Goal: Task Accomplishment & Management: Use online tool/utility

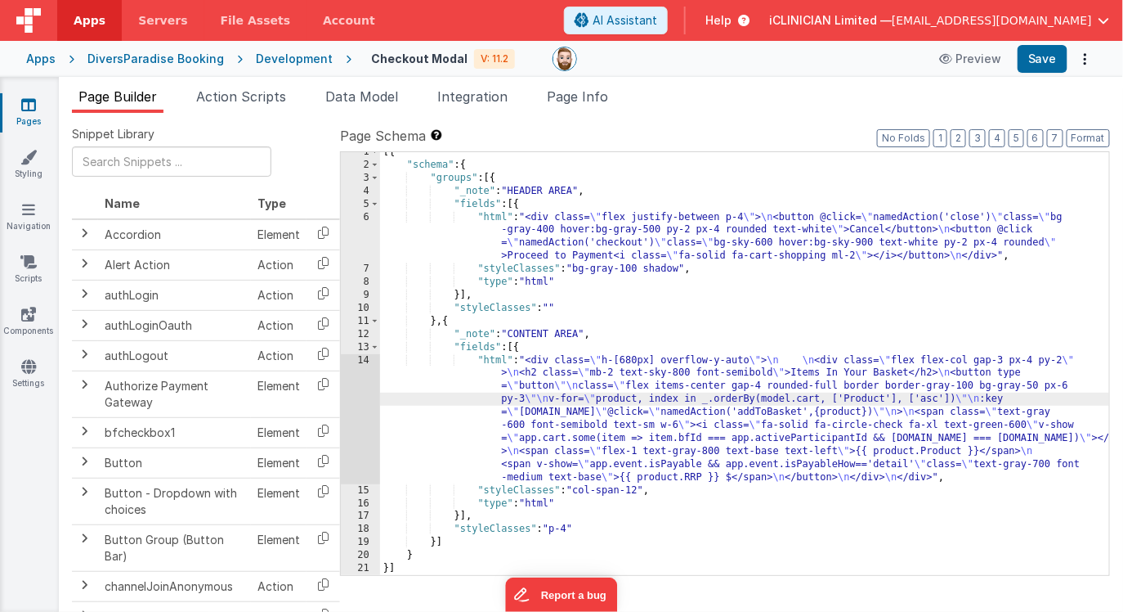
click at [360, 410] on div "14" at bounding box center [360, 419] width 39 height 130
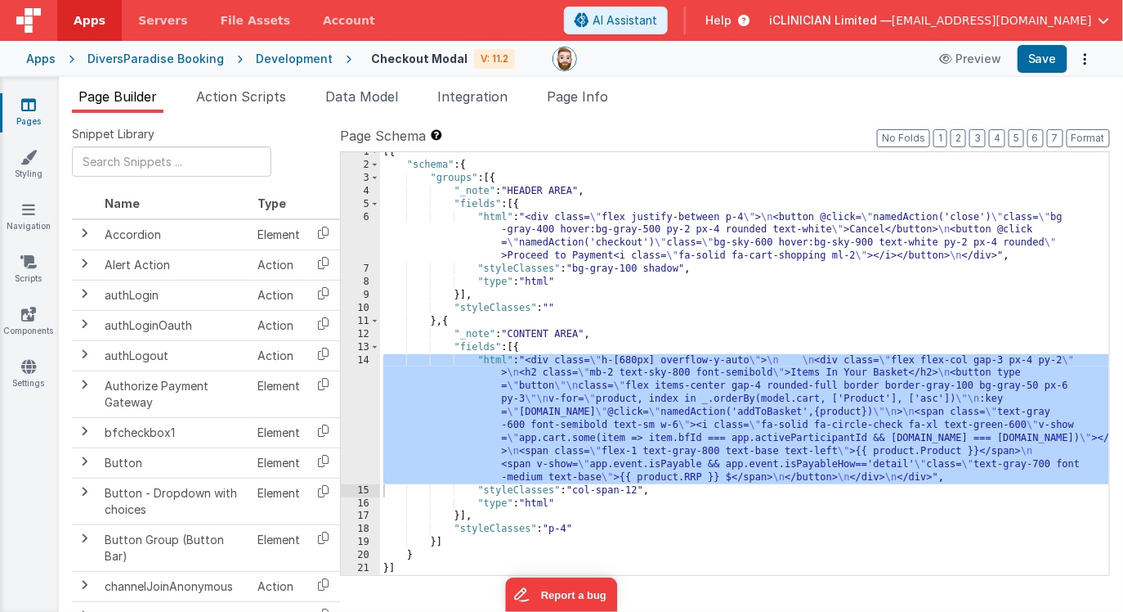
click at [31, 108] on icon at bounding box center [28, 104] width 15 height 16
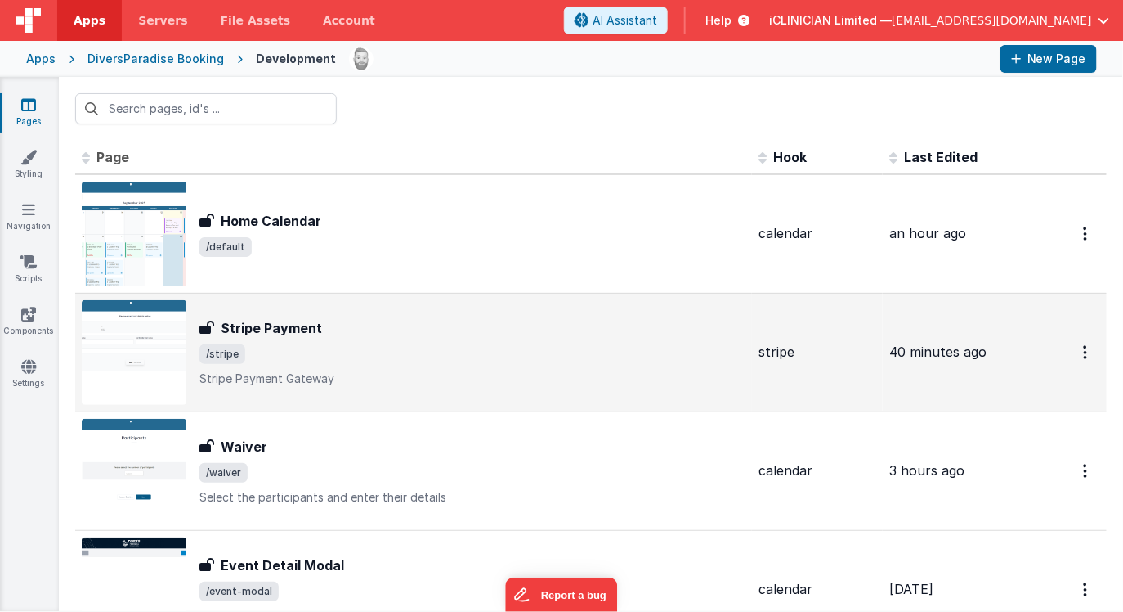
click at [296, 387] on div "Stripe Payment Stripe Payment /stripe Stripe Payment Gateway" at bounding box center [414, 352] width 664 height 105
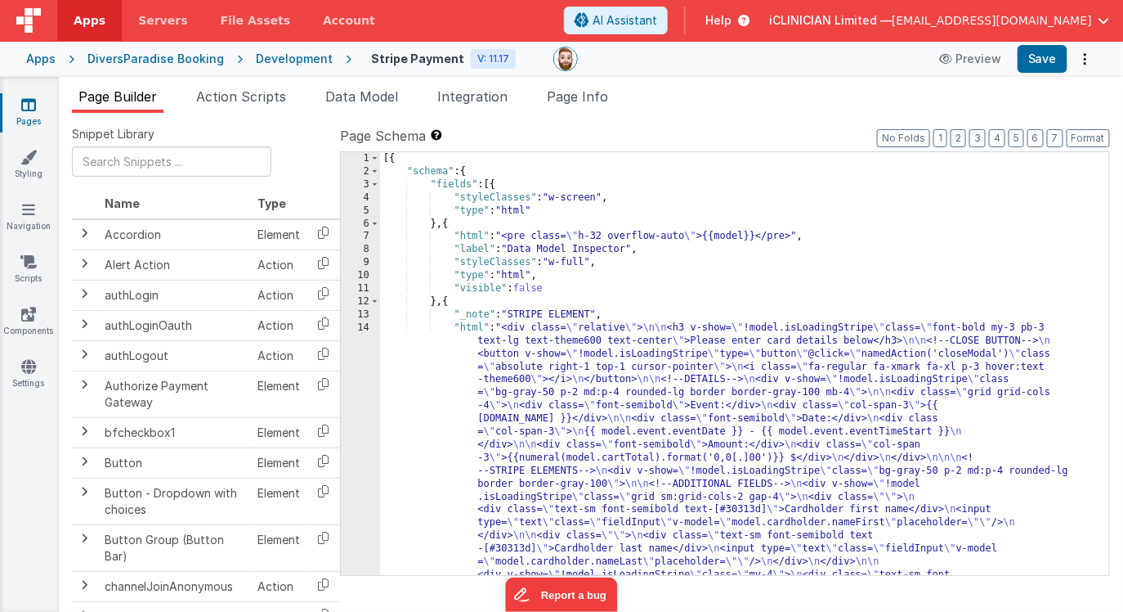
click at [25, 106] on icon at bounding box center [28, 104] width 15 height 16
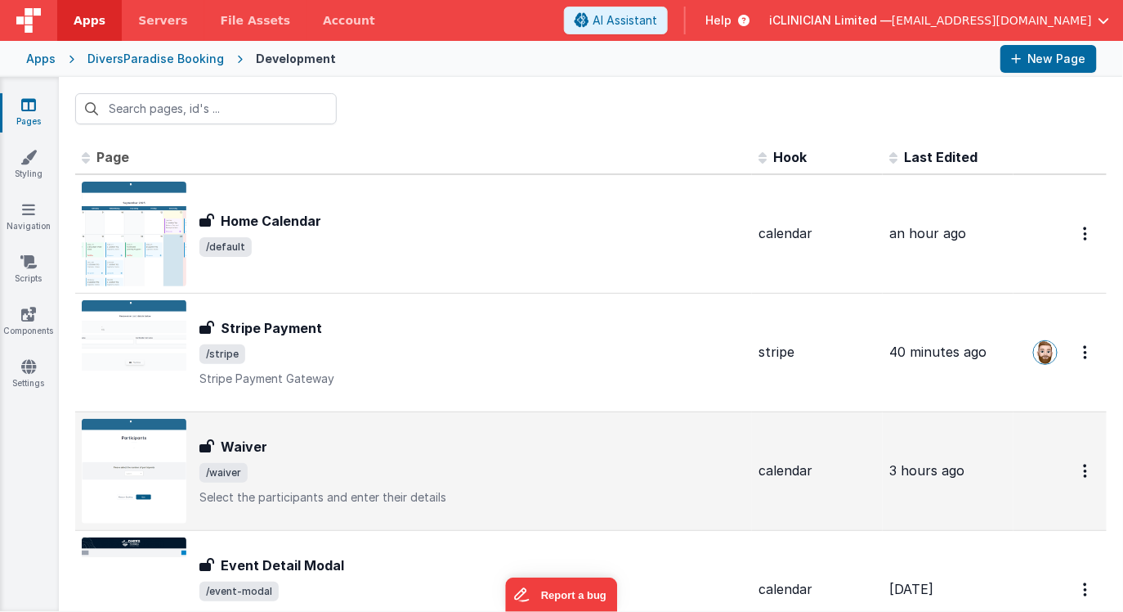
click at [276, 449] on div "Waiver" at bounding box center [472, 447] width 546 height 20
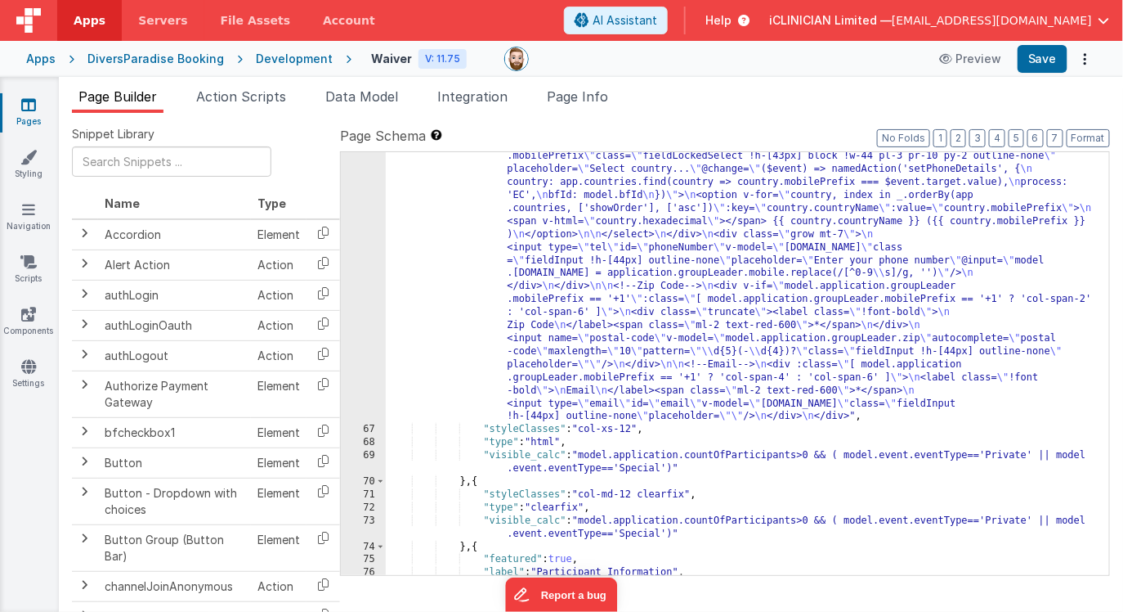
scroll to position [1174, 0]
click at [569, 101] on span "Page Info" at bounding box center [577, 96] width 61 height 16
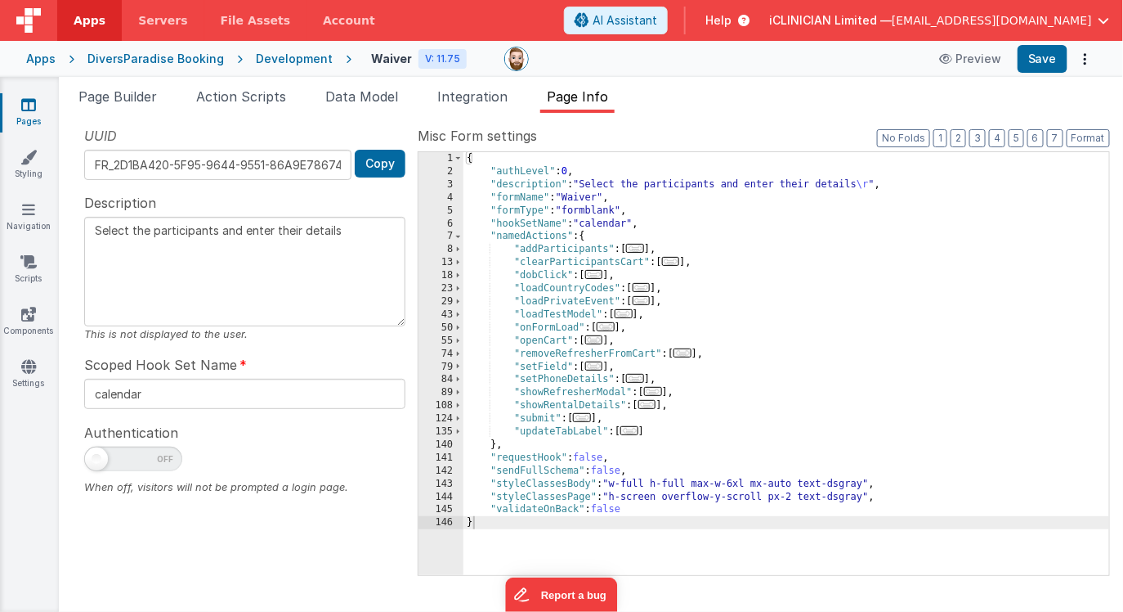
click at [28, 105] on icon at bounding box center [28, 104] width 15 height 16
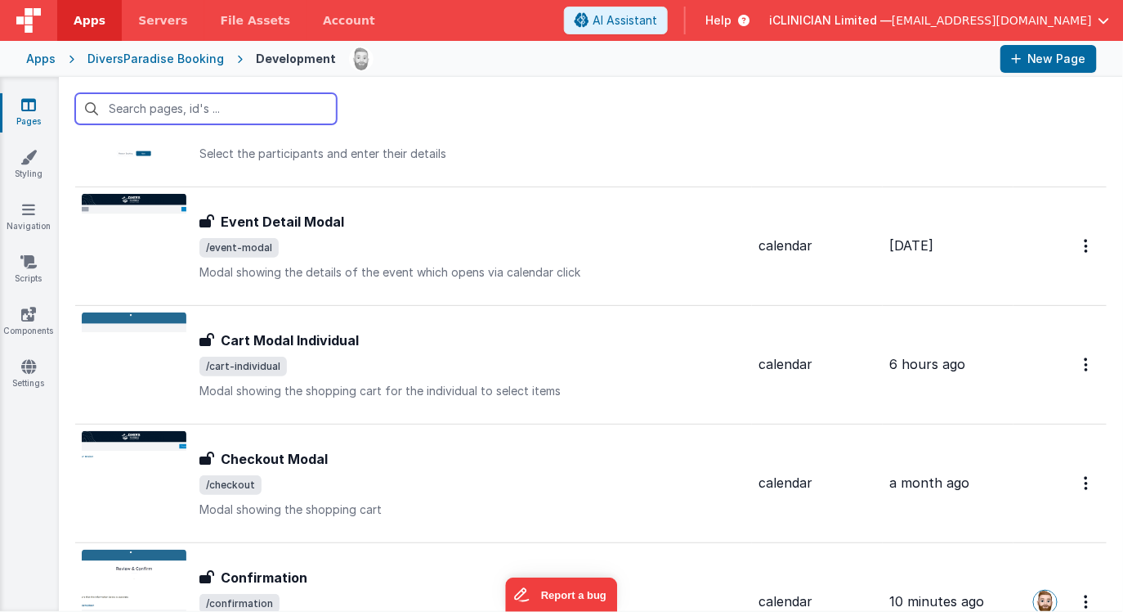
scroll to position [372, 0]
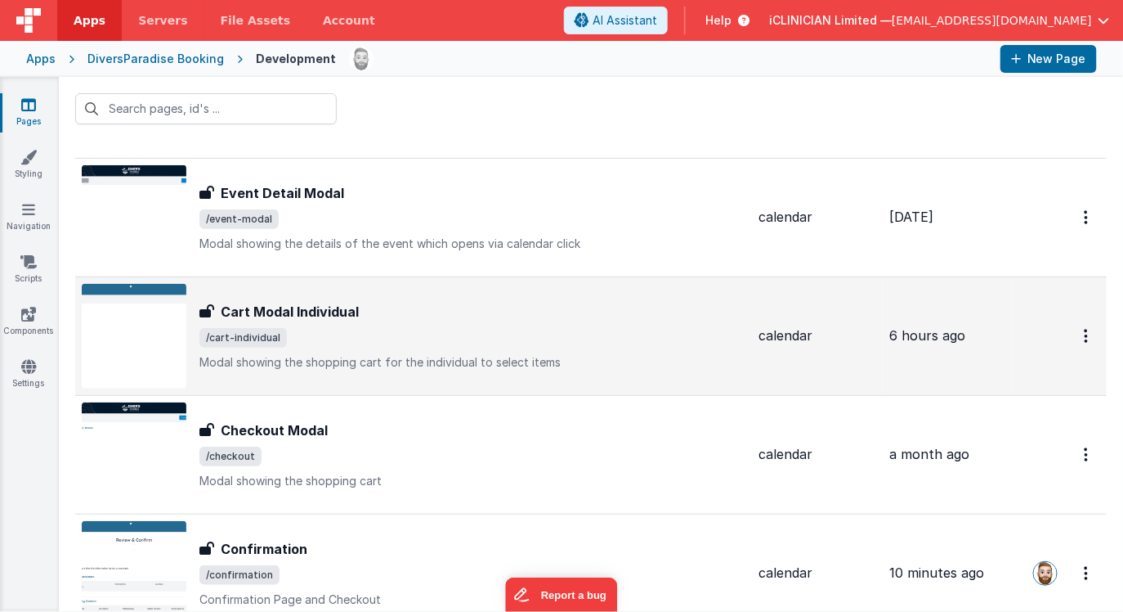
click at [244, 329] on span "/cart-individual" at bounding box center [242, 338] width 87 height 20
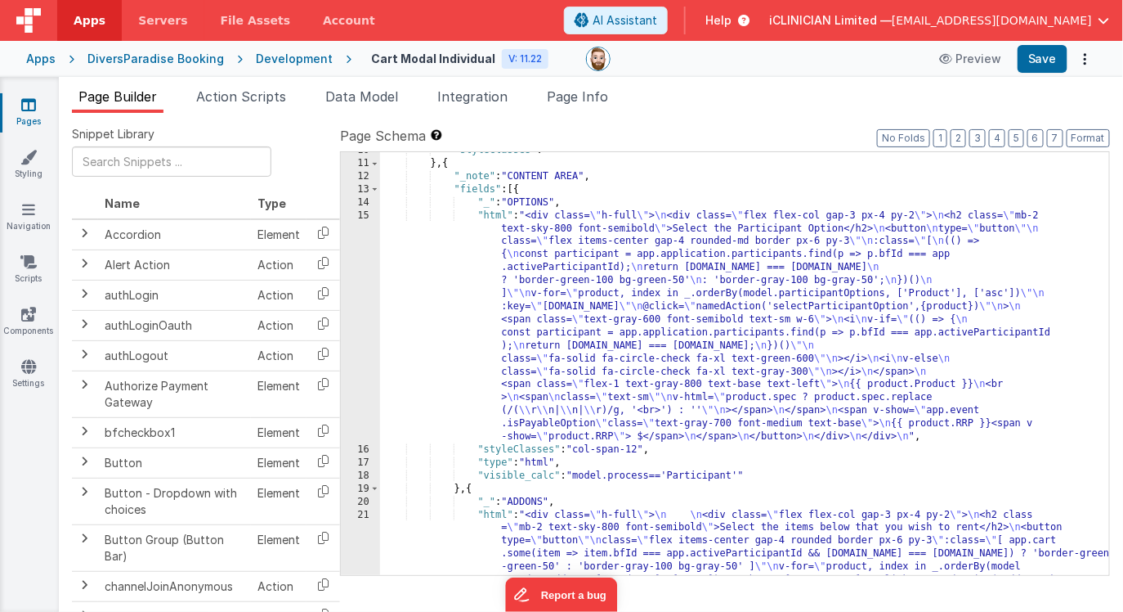
scroll to position [164, 0]
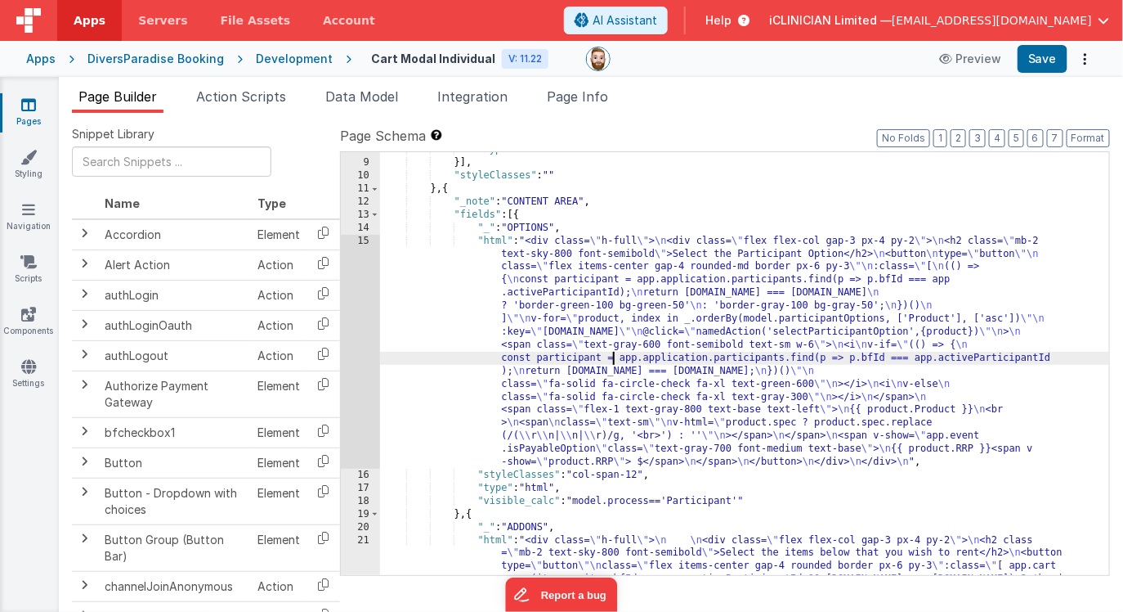
click at [612, 364] on div ""type" : "html" }] , "styleClasses" : "" } , { "_note" : "CONTENT AREA" , "fiel…" at bounding box center [745, 458] width 730 height 631
click at [361, 334] on div "15" at bounding box center [360, 352] width 39 height 234
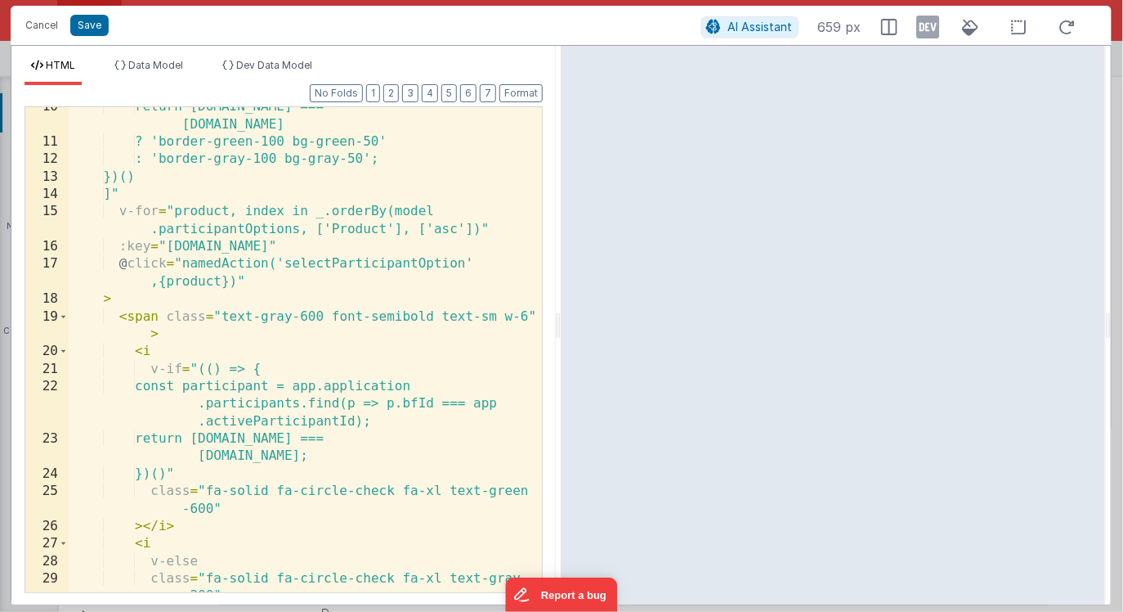
scroll to position [225, 0]
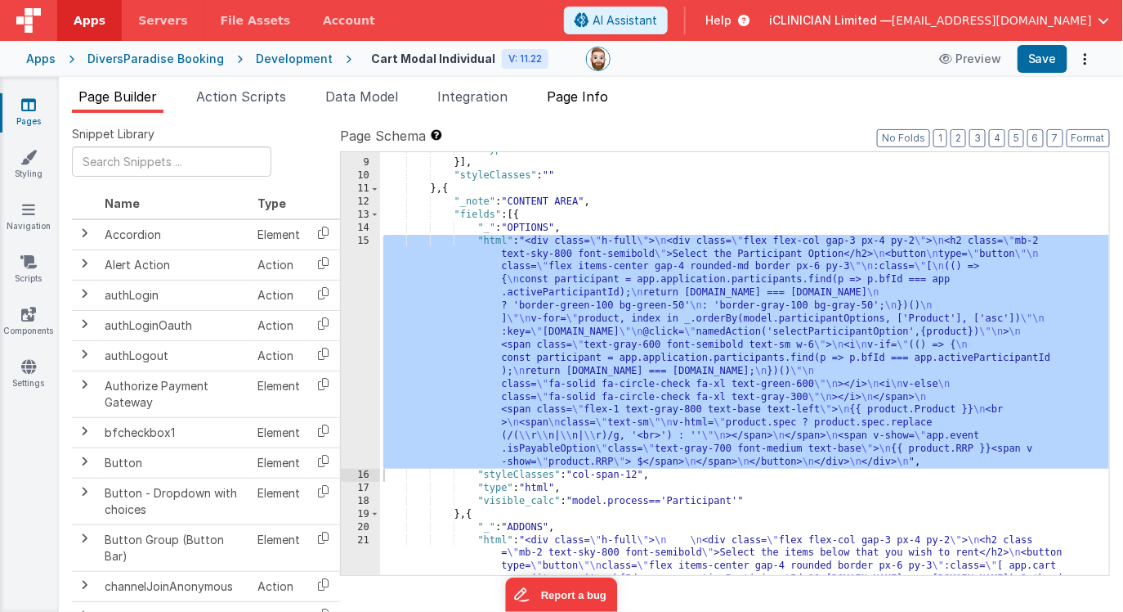
click at [577, 92] on span "Page Info" at bounding box center [577, 96] width 61 height 16
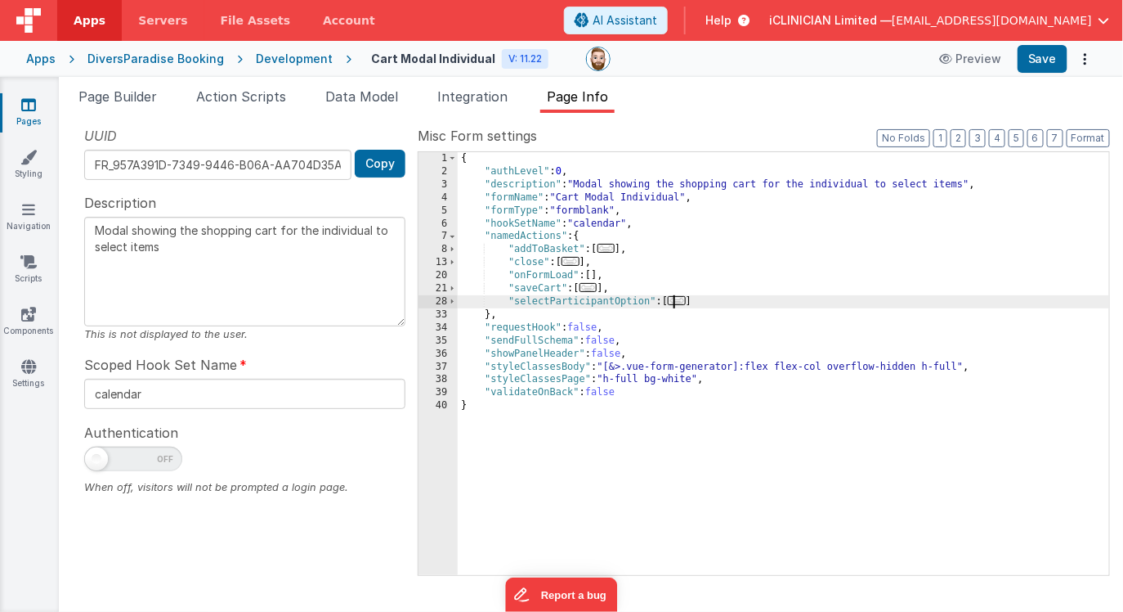
click at [682, 303] on span "..." at bounding box center [677, 300] width 18 height 9
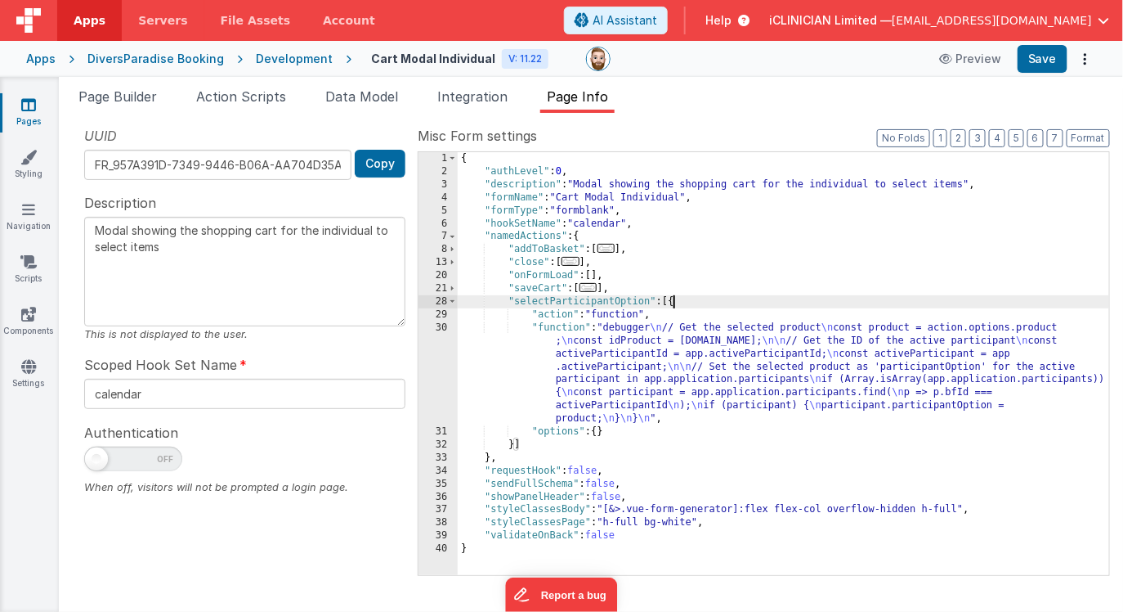
click at [682, 364] on div "{ "authLevel" : 0 , "description" : "Modal showing the shopping cart for the in…" at bounding box center [784, 376] width 652 height 449
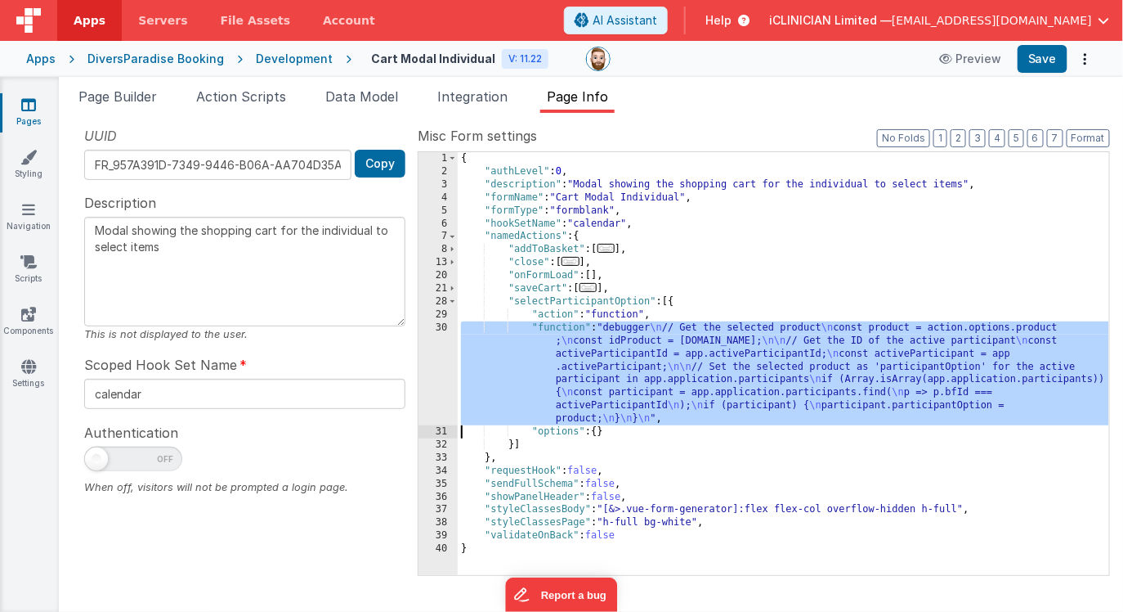
click at [438, 361] on div "30" at bounding box center [438, 373] width 39 height 104
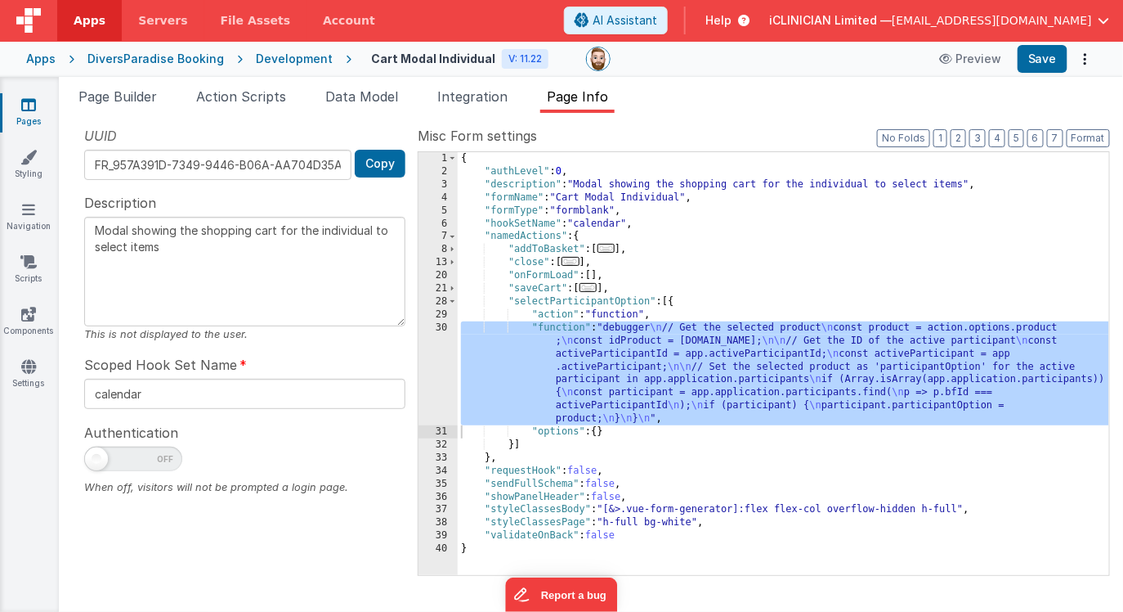
click at [612, 249] on span "..." at bounding box center [607, 248] width 18 height 9
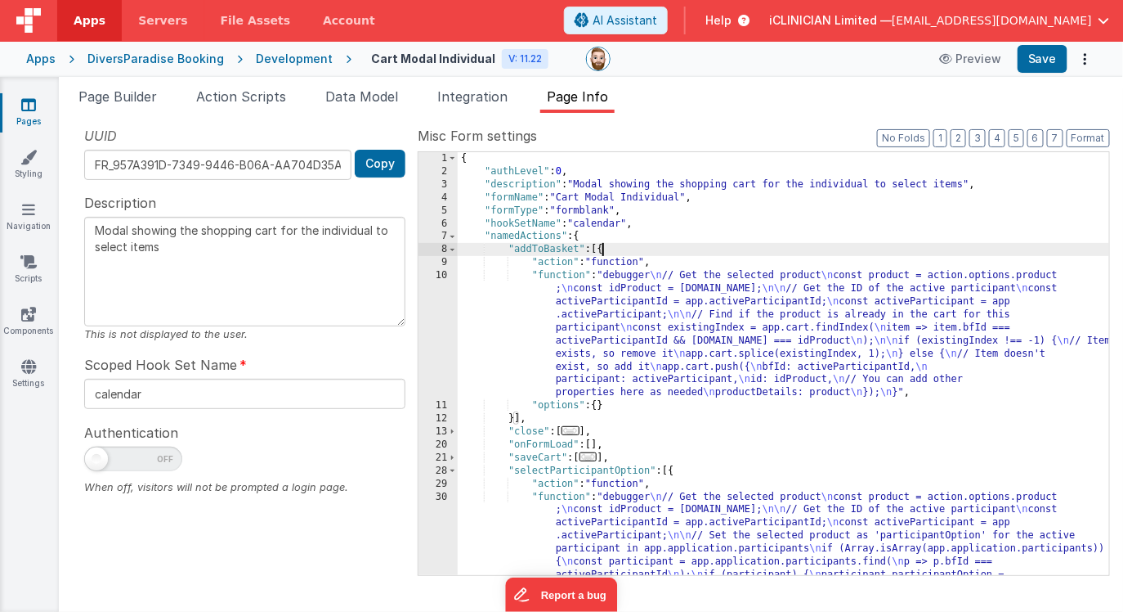
click at [610, 333] on div "{ "authLevel" : 0 , "description" : "Modal showing the shopping cart for the in…" at bounding box center [784, 422] width 652 height 540
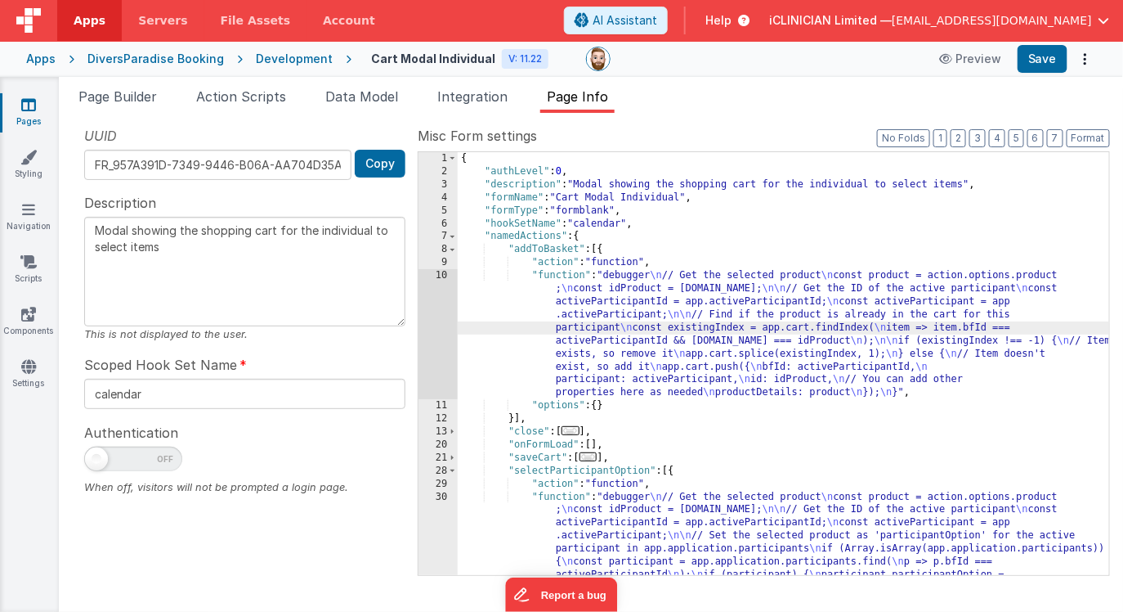
click at [442, 325] on div "10" at bounding box center [438, 334] width 39 height 130
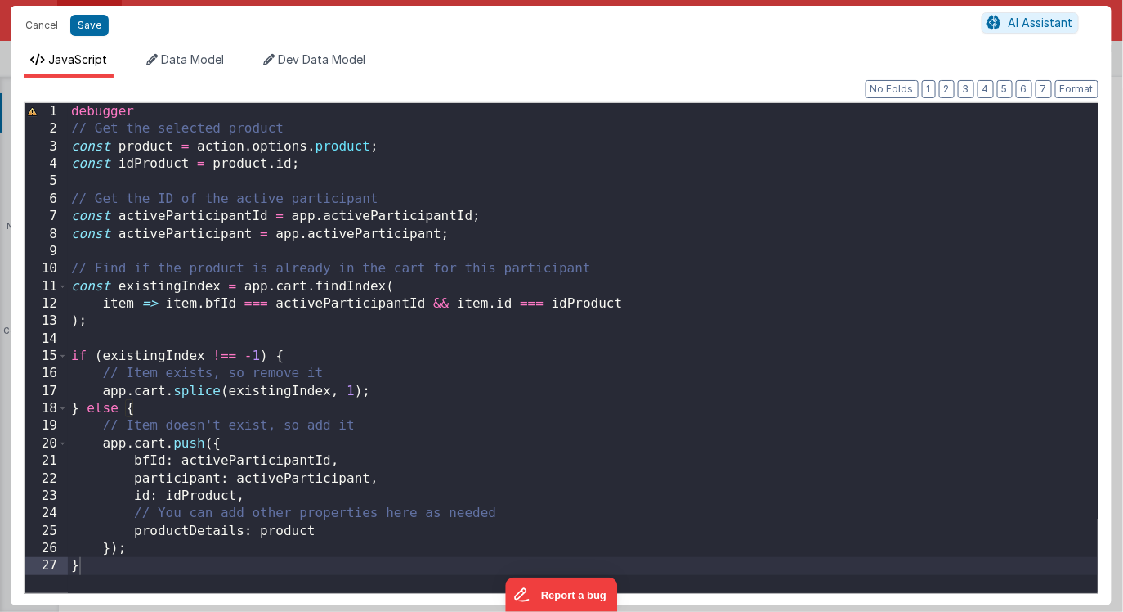
click at [103, 340] on div "debugger // Get the selected product const product = action . options . product…" at bounding box center [583, 365] width 1030 height 525
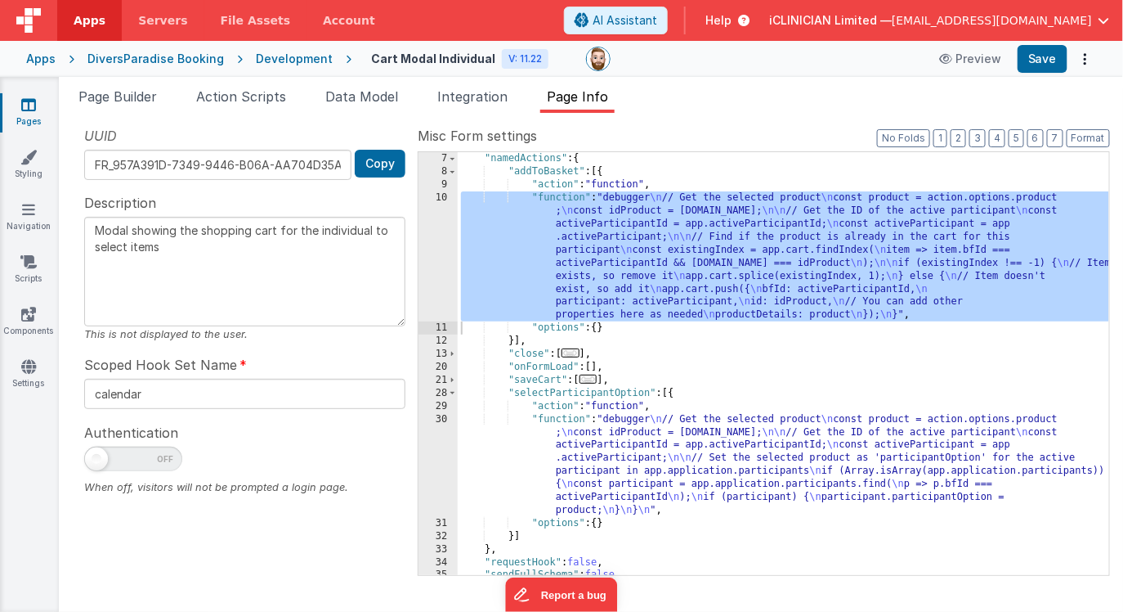
scroll to position [135, 0]
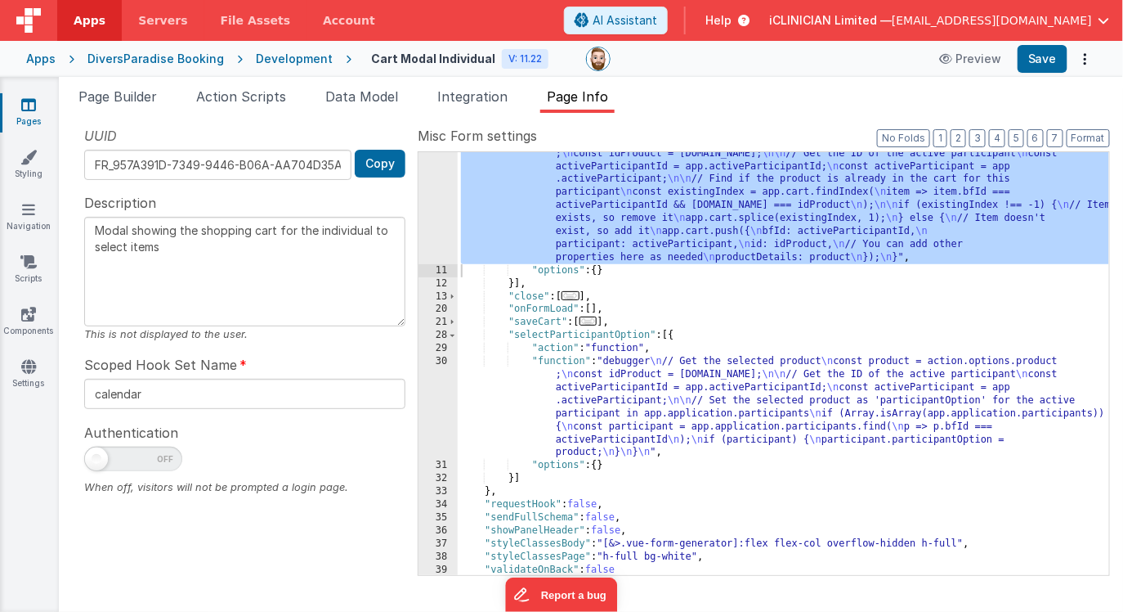
click at [627, 394] on div ""function" : "debugger \n // Get the selected product \n const product = action…" at bounding box center [784, 417] width 652 height 566
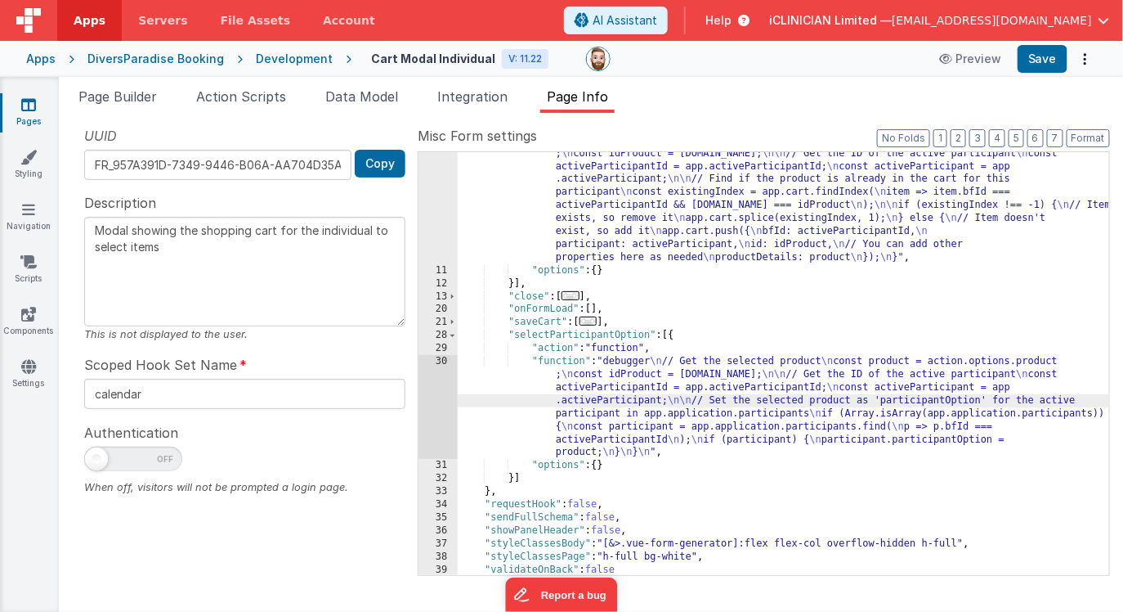
click at [433, 397] on div "30" at bounding box center [438, 407] width 39 height 104
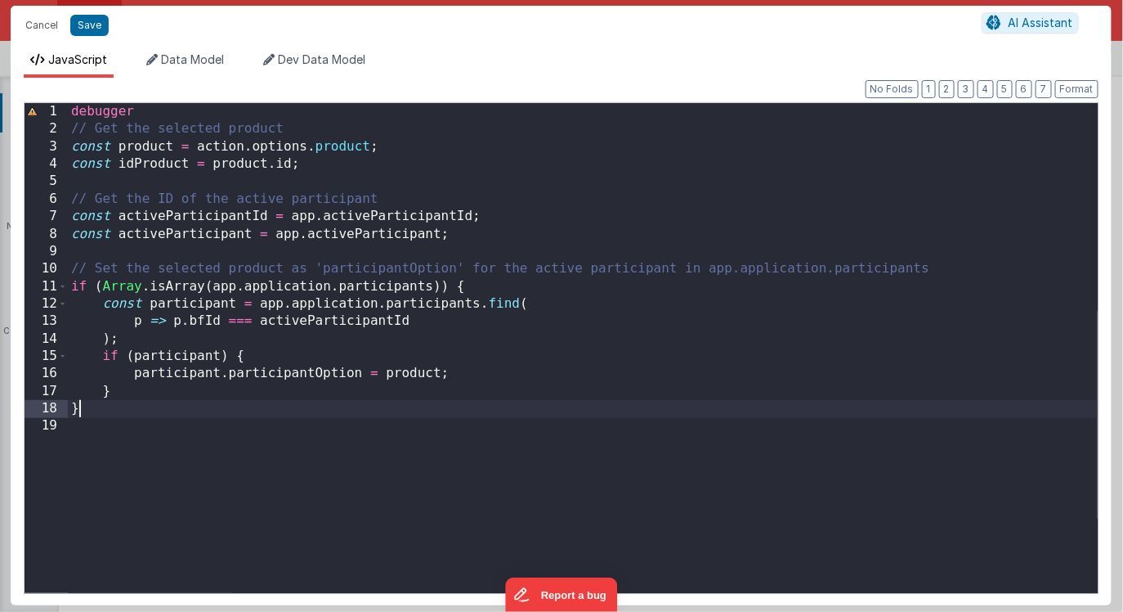
click at [376, 413] on div "debugger // Get the selected product const product = action . options . product…" at bounding box center [583, 365] width 1030 height 525
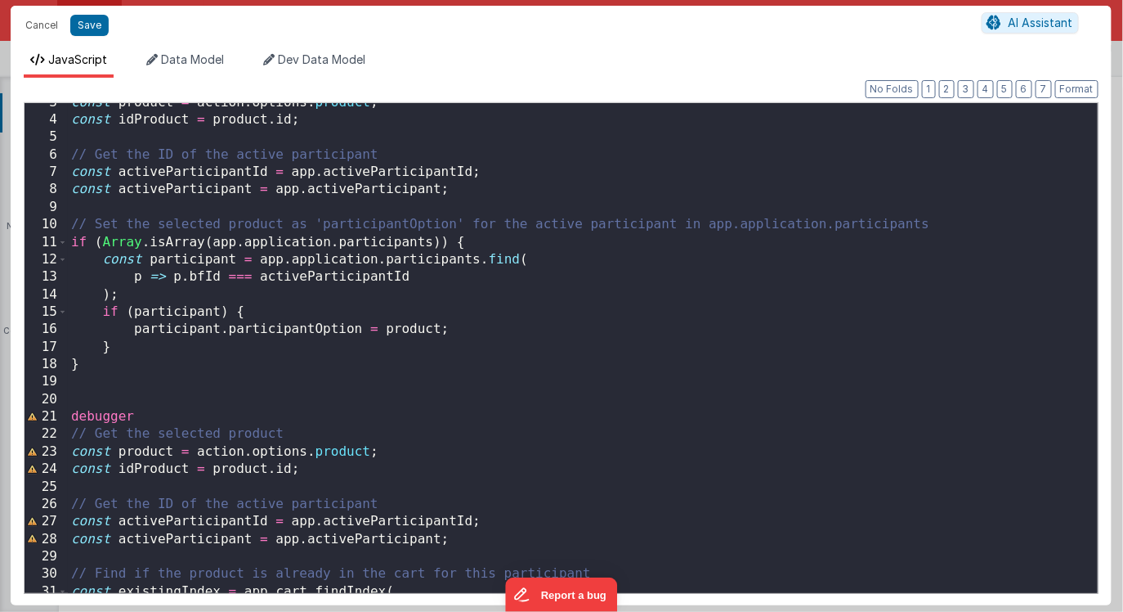
scroll to position [0, 0]
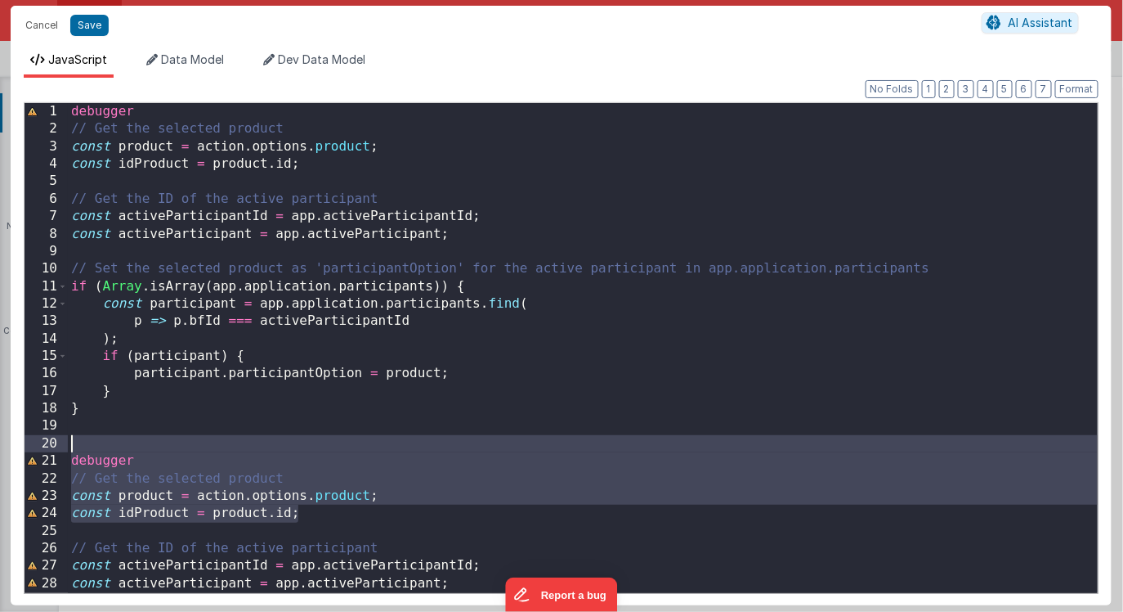
drag, startPoint x: 331, startPoint y: 520, endPoint x: 67, endPoint y: 441, distance: 275.7
click at [66, 441] on div "1 2 3 4 5 6 7 8 9 10 11 12 13 14 15 16 17 18 19 20 21 22 23 24 25 26 27 28 29 3…" at bounding box center [561, 347] width 1075 height 491
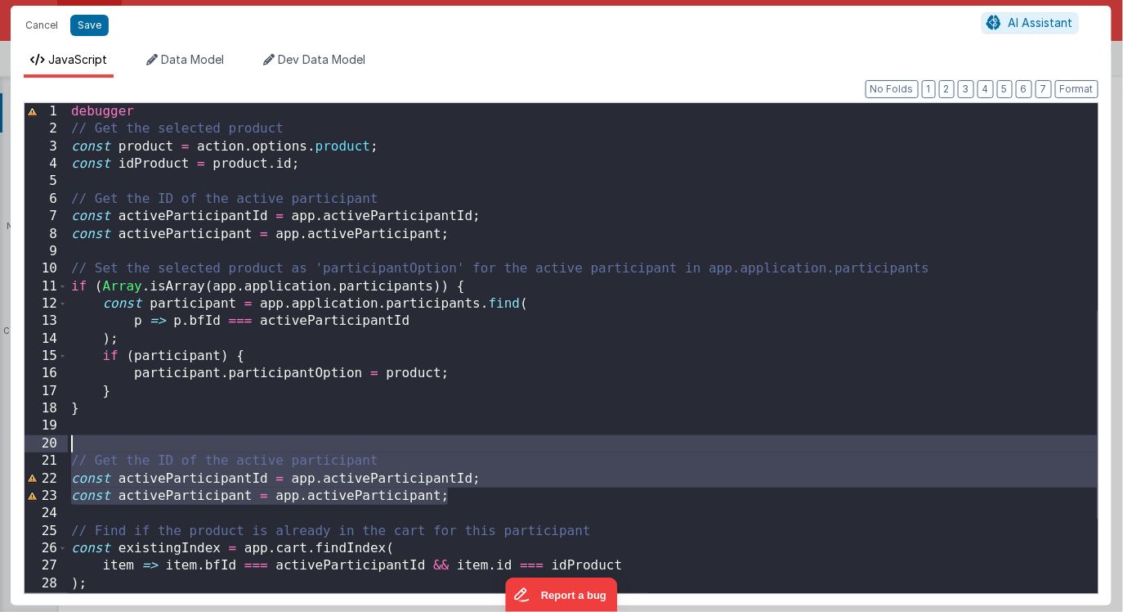
drag, startPoint x: 465, startPoint y: 496, endPoint x: 63, endPoint y: 443, distance: 405.7
click at [63, 443] on div "1 2 3 4 5 6 7 8 9 10 11 12 13 14 15 16 17 18 19 20 21 22 23 24 25 26 27 28 29 3…" at bounding box center [561, 347] width 1075 height 491
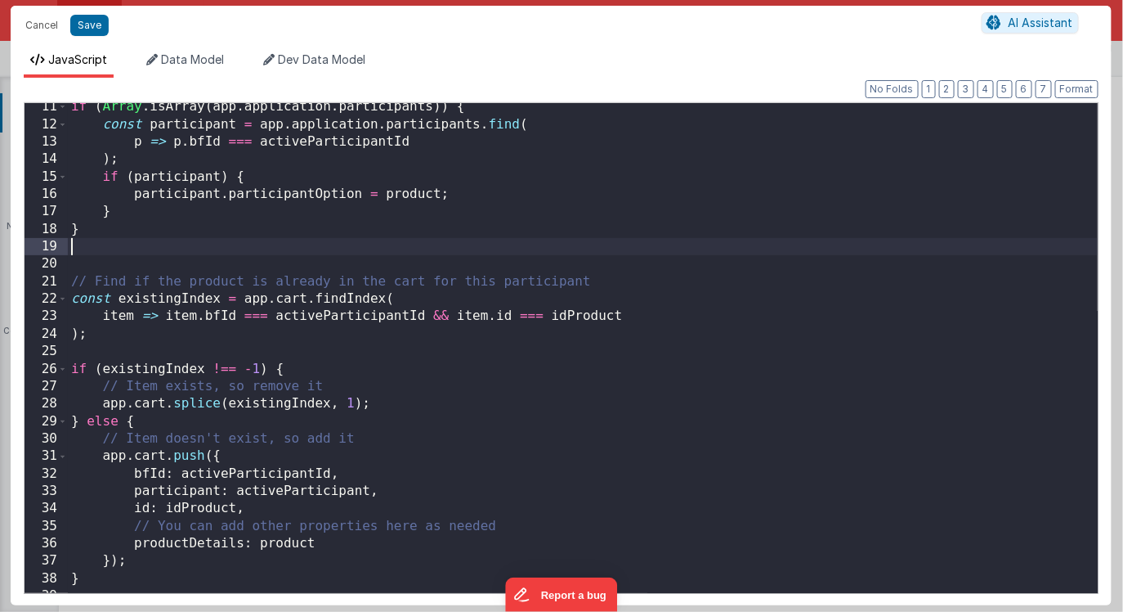
scroll to position [186, 0]
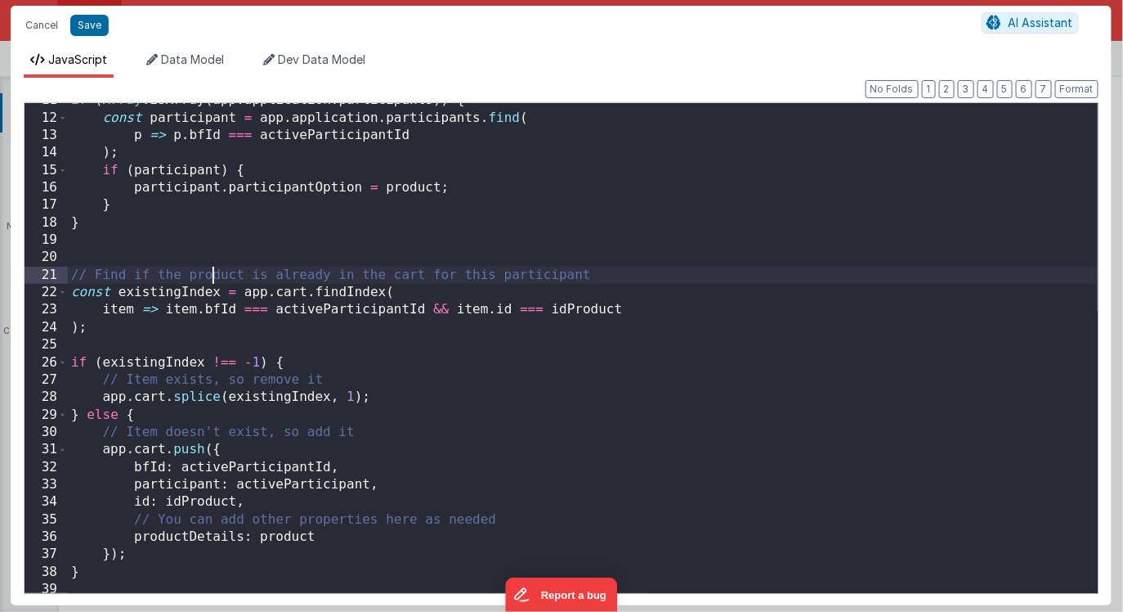
click at [213, 277] on div "if ( Array . isArray ( app . application . participants )) { const participant …" at bounding box center [583, 354] width 1030 height 525
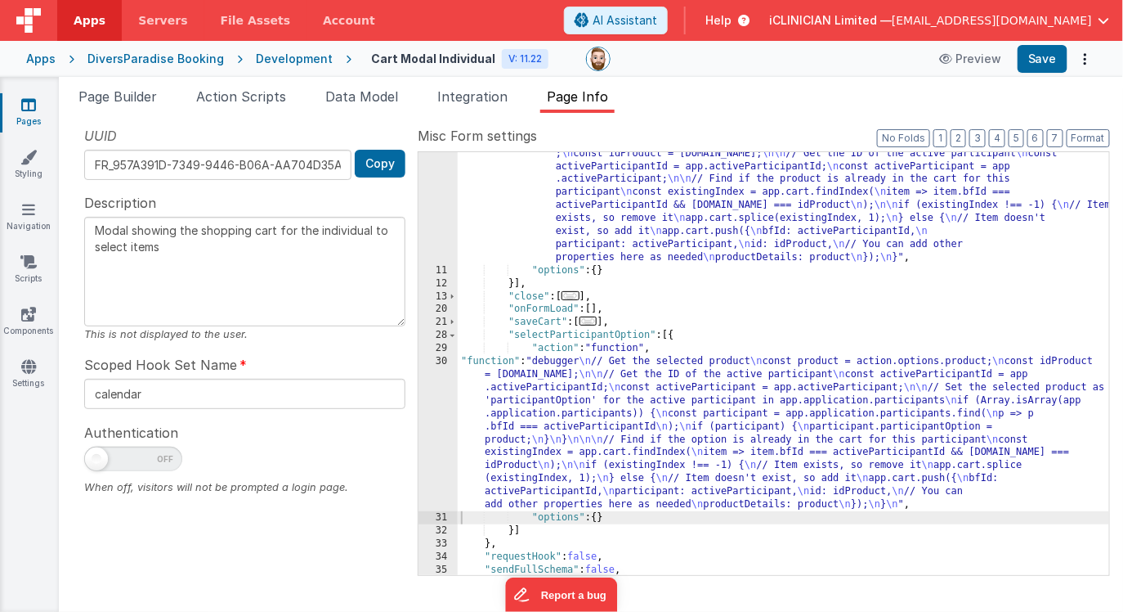
click at [29, 105] on icon at bounding box center [28, 104] width 15 height 16
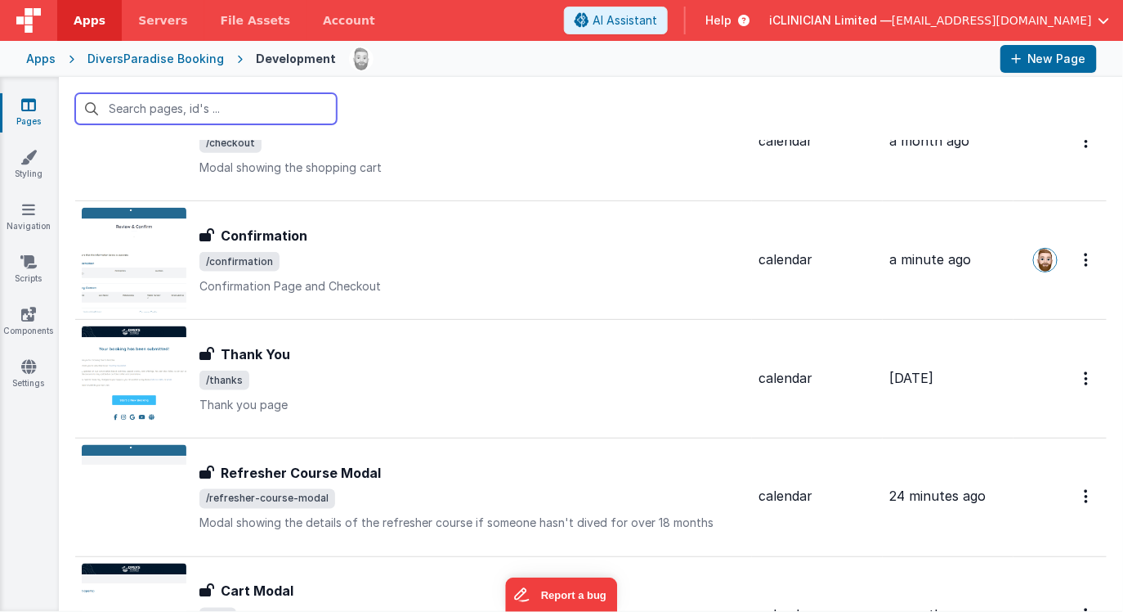
scroll to position [695, 0]
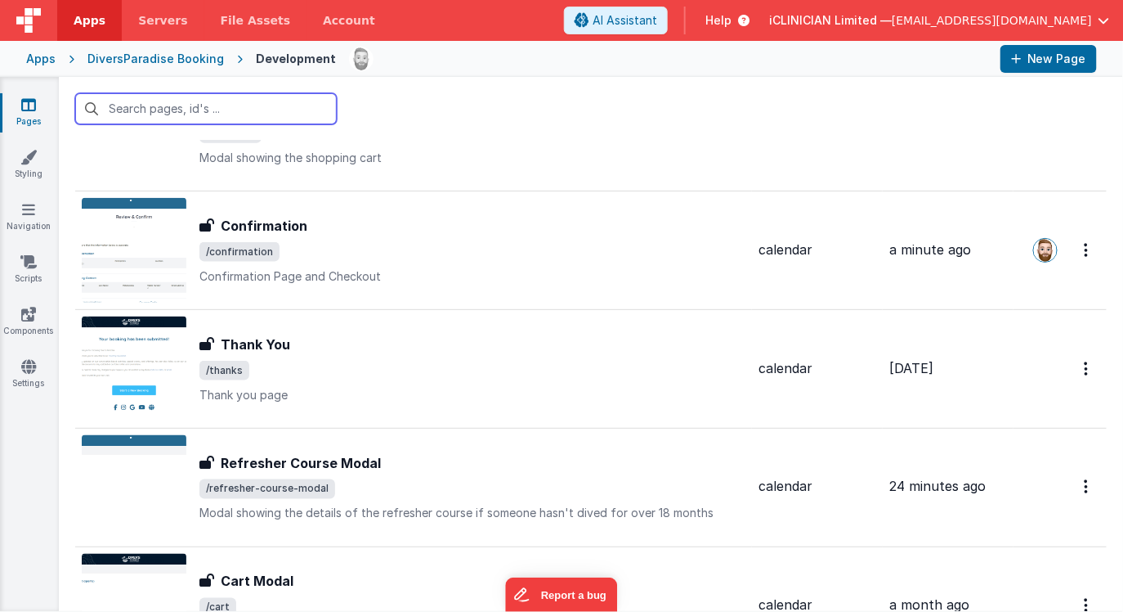
click at [233, 114] on input "text" at bounding box center [206, 108] width 262 height 31
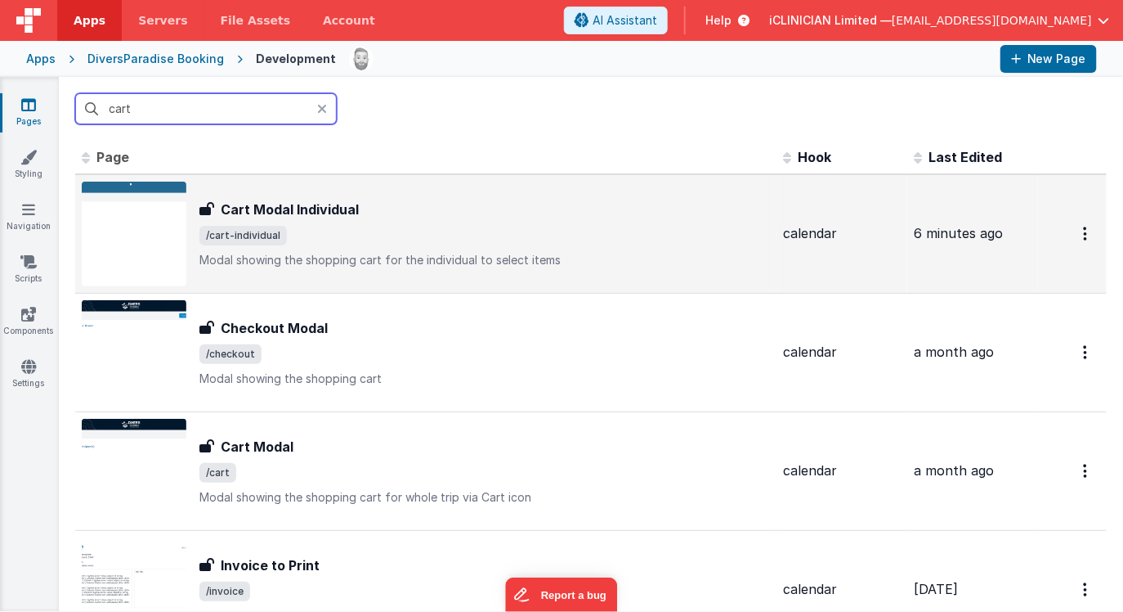
scroll to position [0, 0]
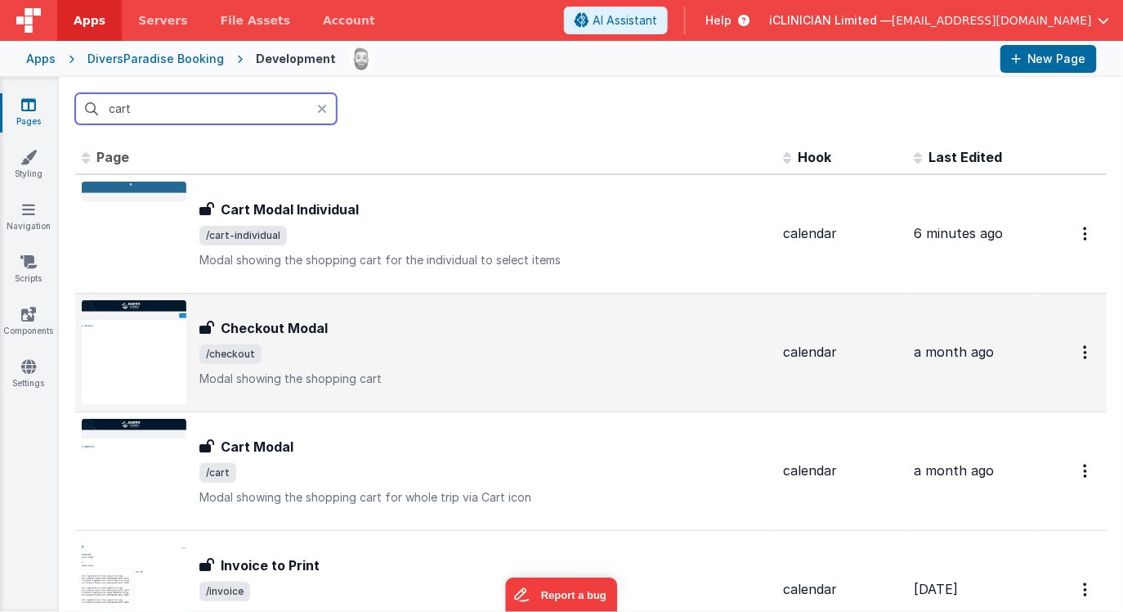
type input "cart"
click at [368, 344] on span "/checkout" at bounding box center [484, 354] width 571 height 20
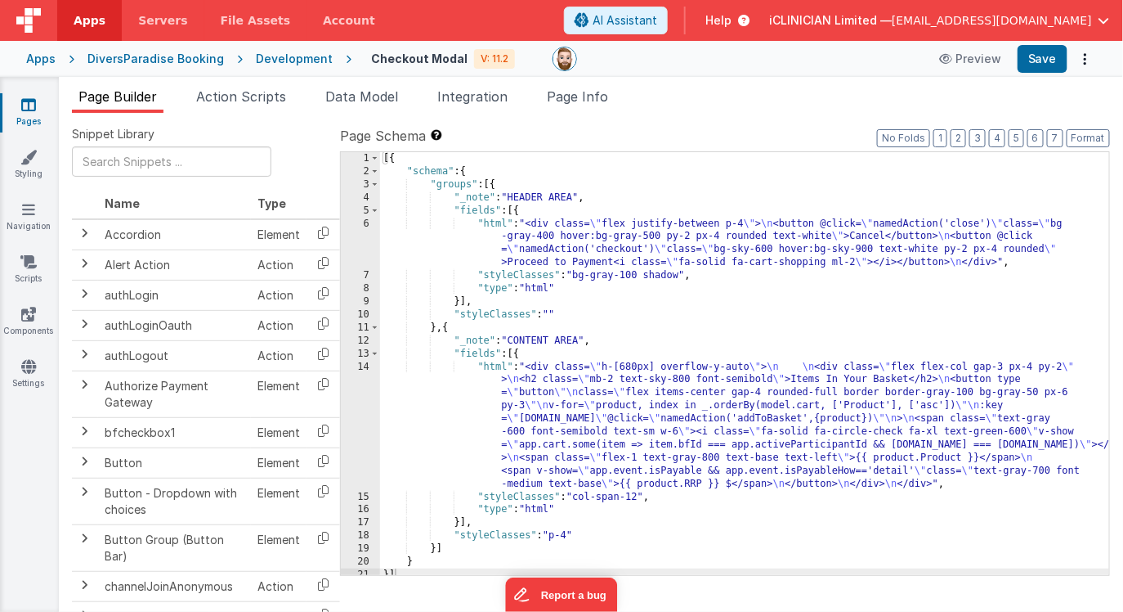
click at [33, 101] on icon at bounding box center [28, 104] width 15 height 16
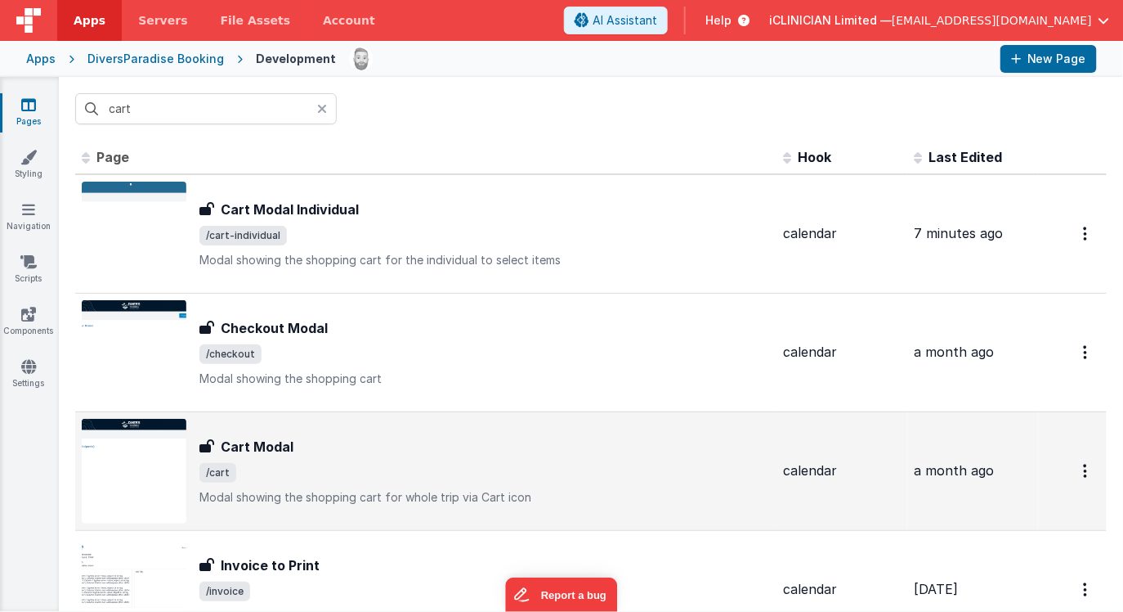
click at [317, 470] on span "/cart" at bounding box center [484, 473] width 571 height 20
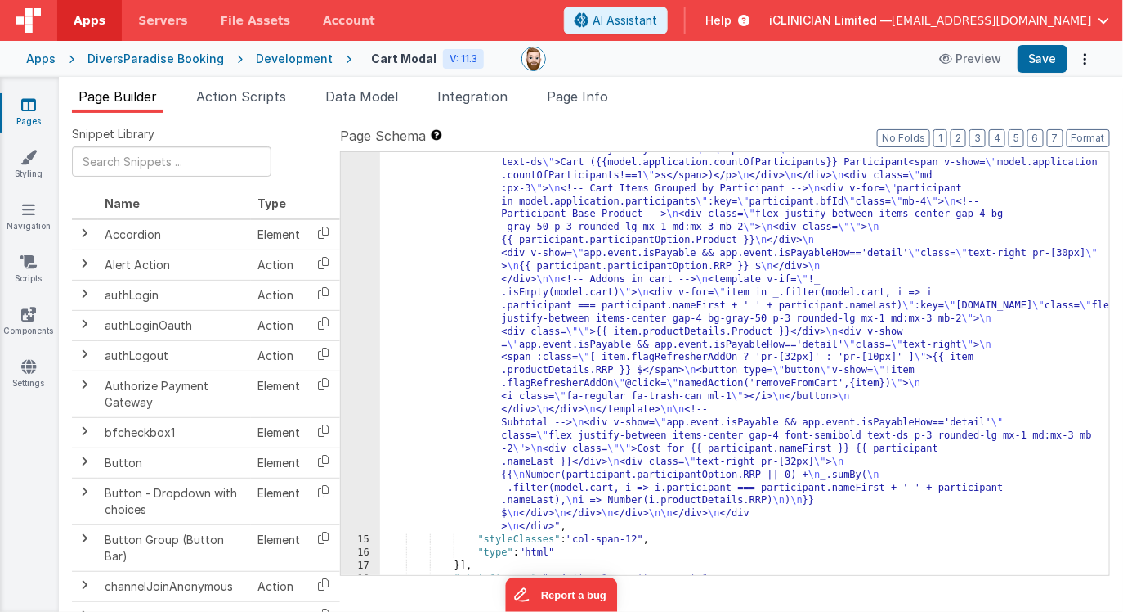
scroll to position [230, 0]
click at [607, 380] on div ""html" : "<div class= \" h-full bg-white border border-dsgray rounded mb-2 \" >…" at bounding box center [745, 543] width 730 height 852
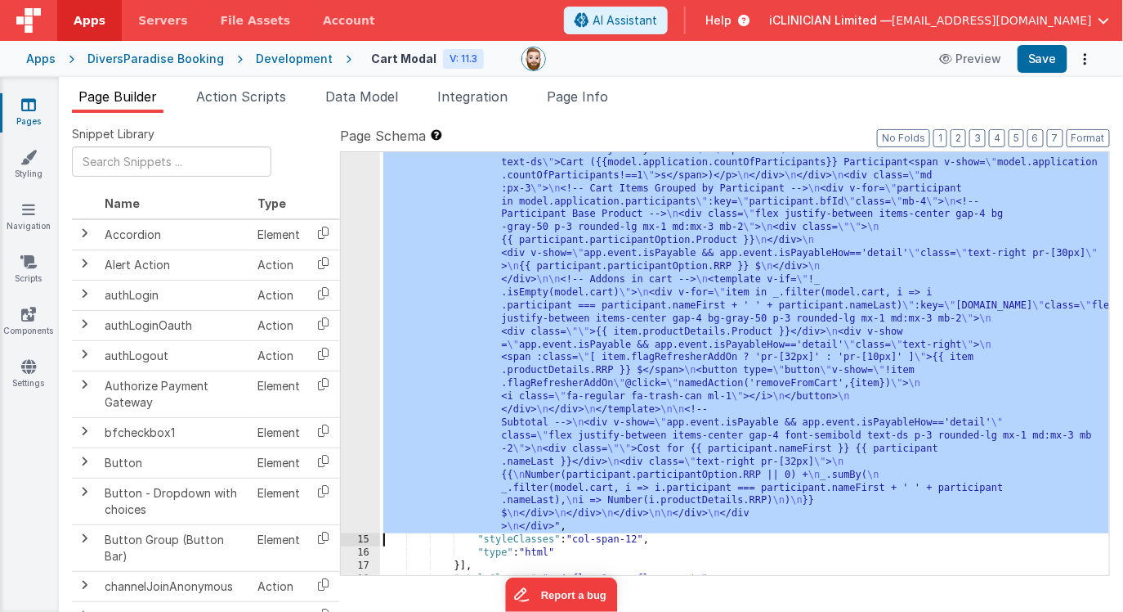
click at [361, 352] on div "14" at bounding box center [360, 325] width 39 height 416
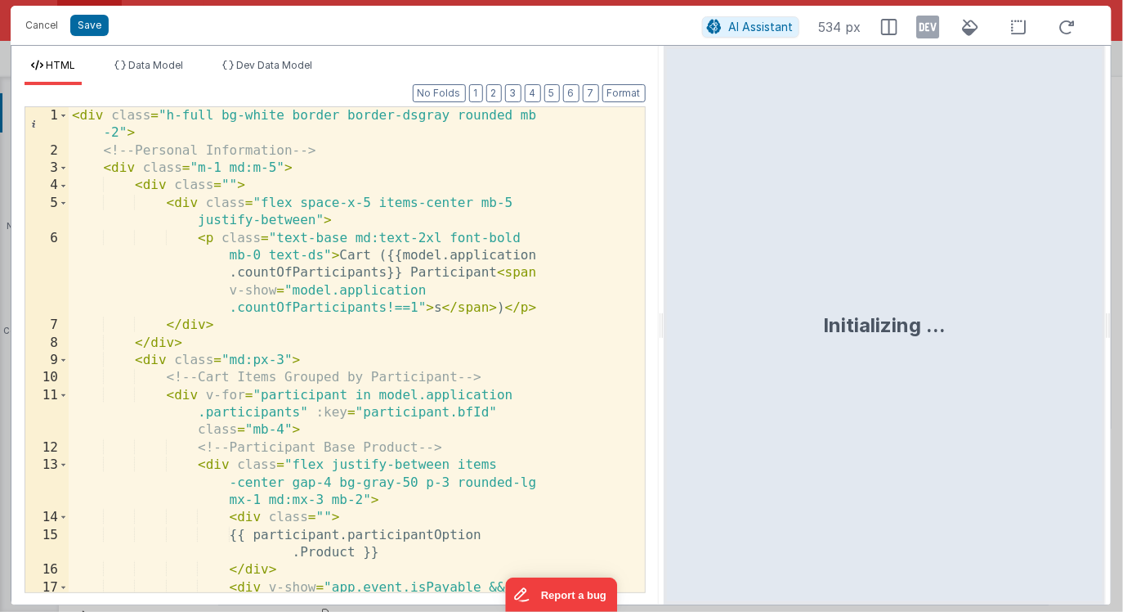
drag, startPoint x: 556, startPoint y: 325, endPoint x: 664, endPoint y: 325, distance: 107.9
click at [664, 325] on html "Cancel Save AI Assistant 534 px HTML Data Model Dev Data Model Format 7 6 5 4 3…" at bounding box center [561, 306] width 1123 height 612
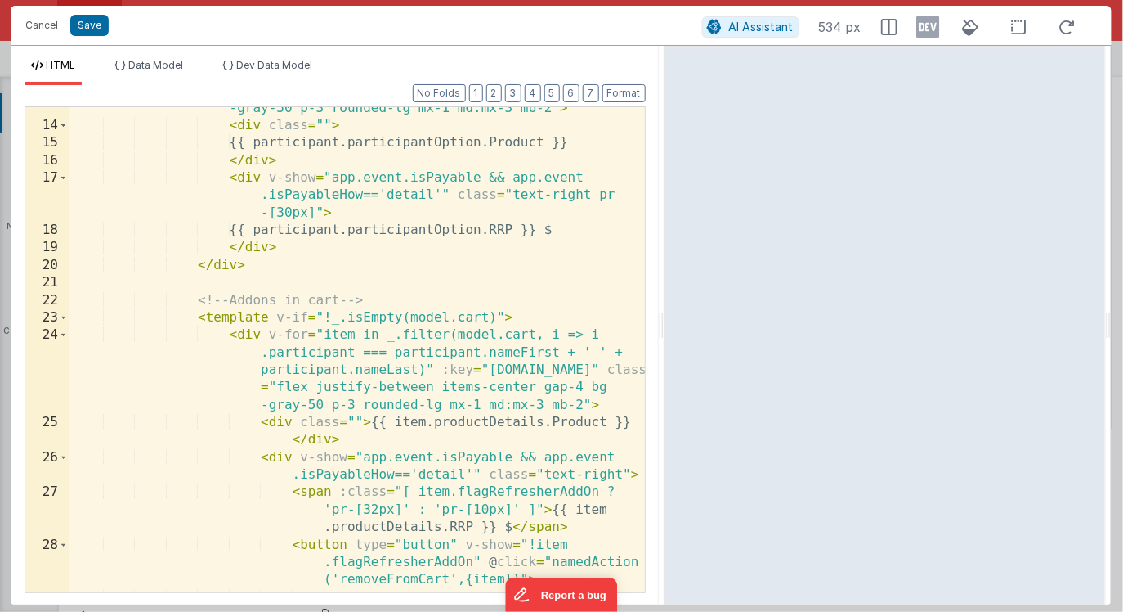
scroll to position [346, 0]
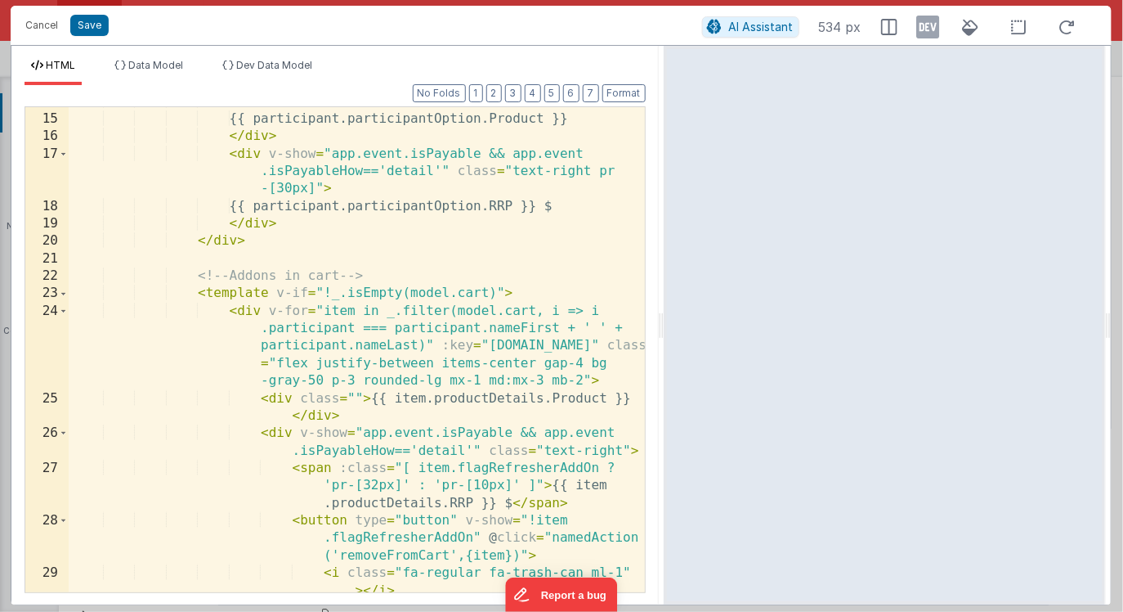
click at [434, 345] on div "< div class = "" > {{ participant.participantOption.Product }} </ div > < div v…" at bounding box center [357, 360] width 576 height 537
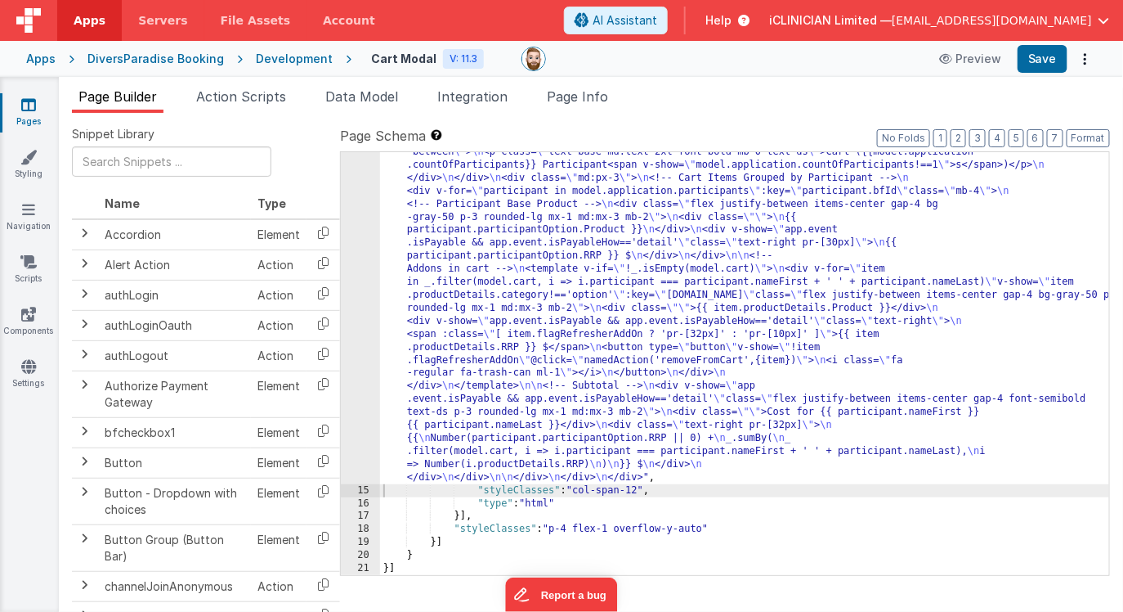
scroll to position [227, 0]
click at [568, 370] on div ""html" : "<div class= \" h-full bg-white border border-dsgray rounded mb-2 \" >…" at bounding box center [745, 519] width 730 height 800
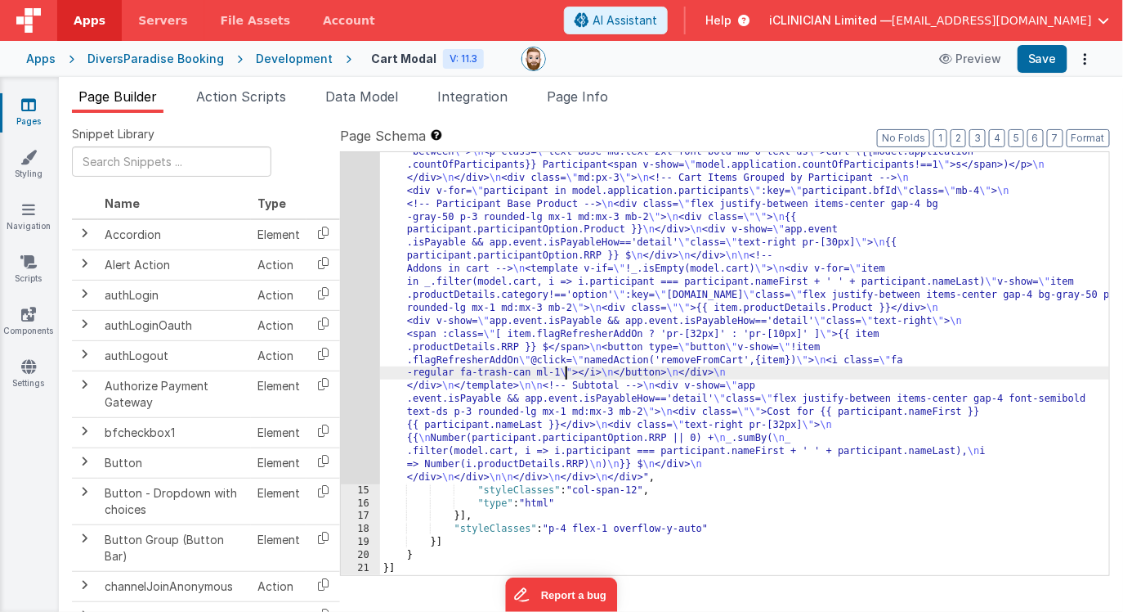
click at [352, 374] on div "14" at bounding box center [360, 301] width 39 height 364
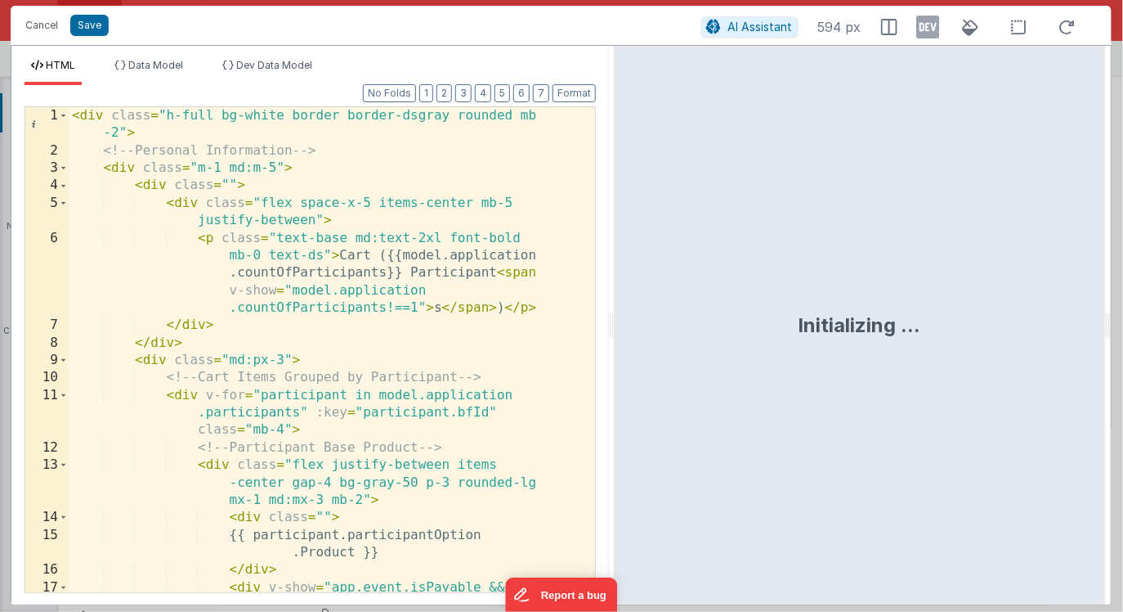
drag, startPoint x: 557, startPoint y: 327, endPoint x: 635, endPoint y: 326, distance: 78.5
click at [635, 327] on html "Cancel Save AI Assistant 594 px HTML Data Model Dev Data Model Format 7 6 5 4 3…" at bounding box center [561, 306] width 1123 height 612
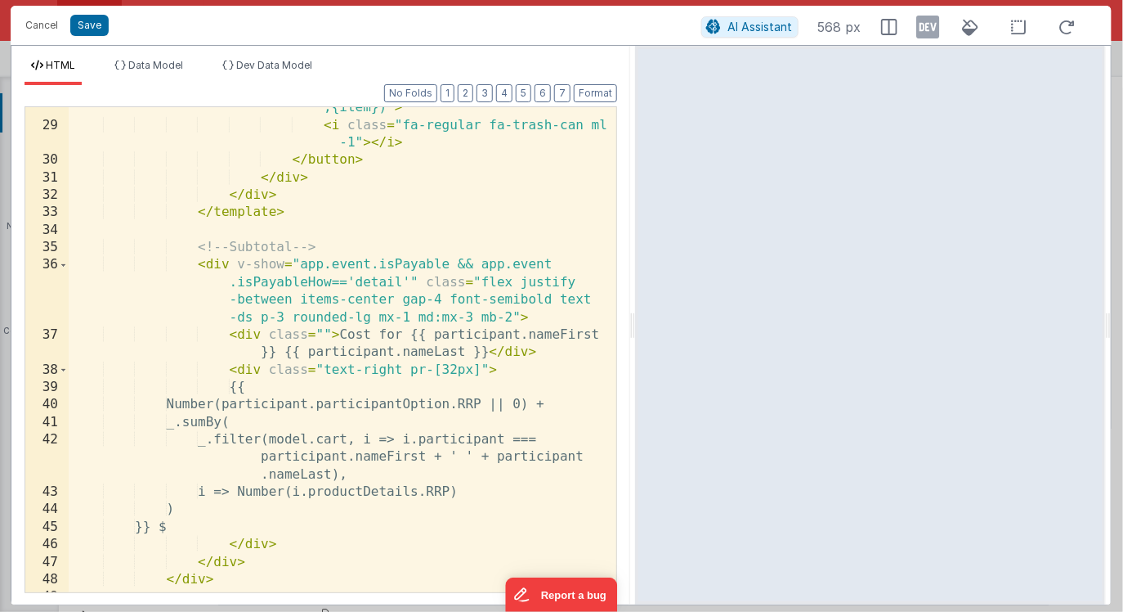
scroll to position [947, 0]
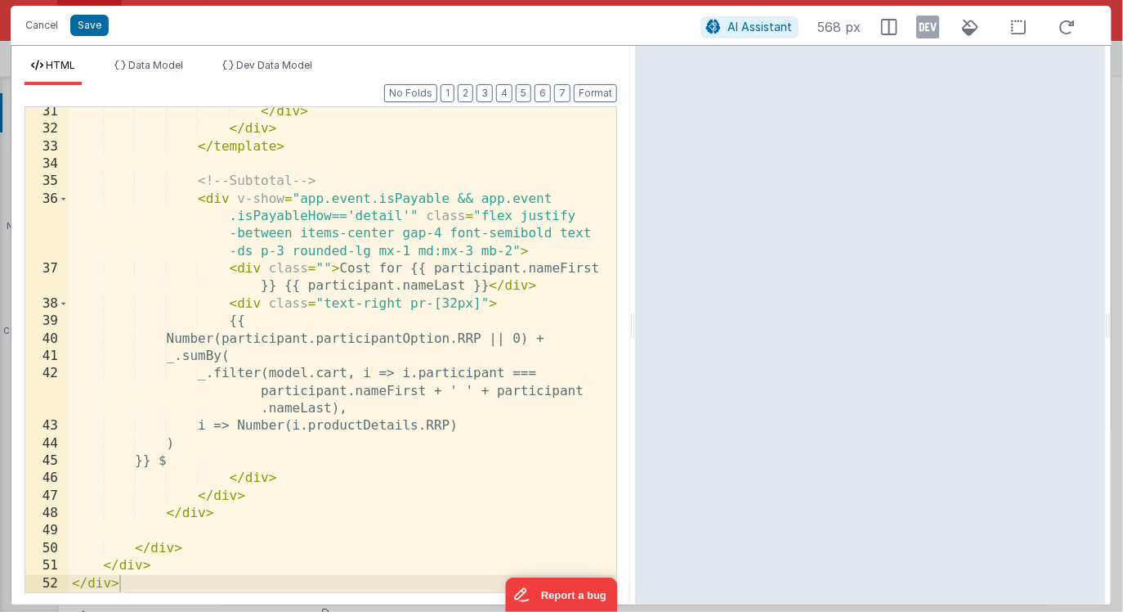
click at [260, 320] on div "</ div > </ div > </ template > <!-- Subtotal --> < div v-show = "app.event.isP…" at bounding box center [343, 363] width 548 height 520
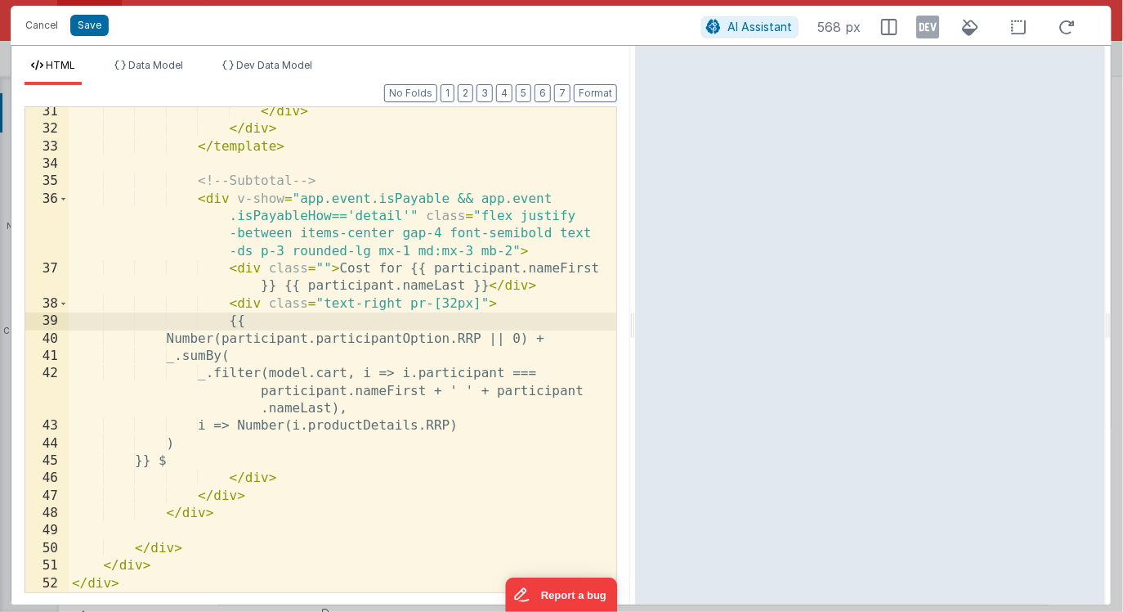
click at [208, 462] on div "</ div > </ div > </ template > <!-- Subtotal --> < div v-show = "app.event.isP…" at bounding box center [343, 363] width 548 height 520
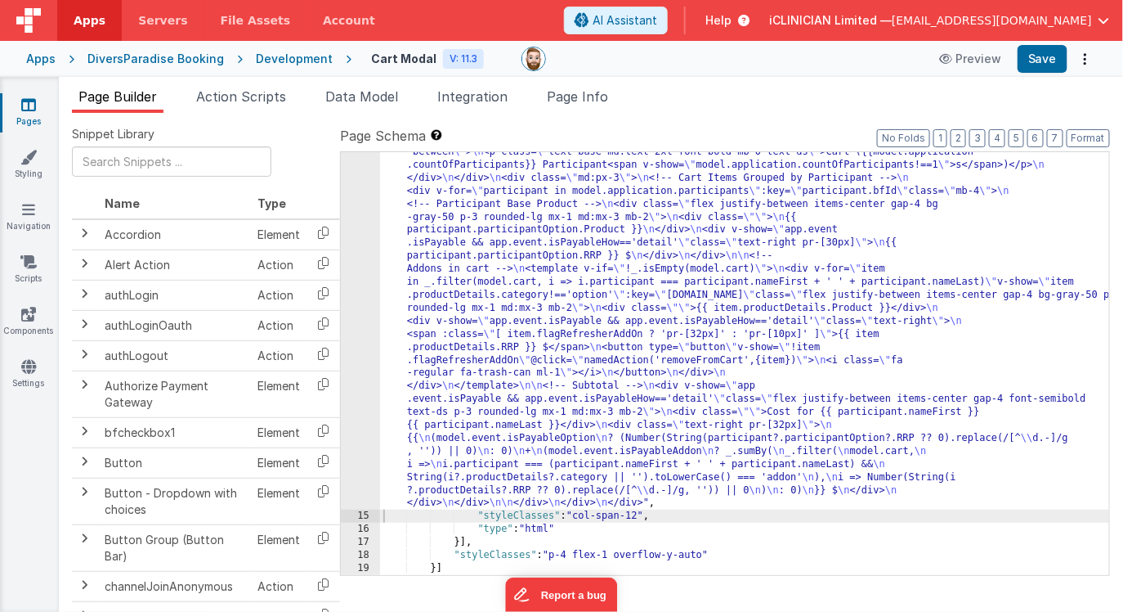
scroll to position [227, 0]
click at [31, 109] on icon at bounding box center [28, 104] width 15 height 16
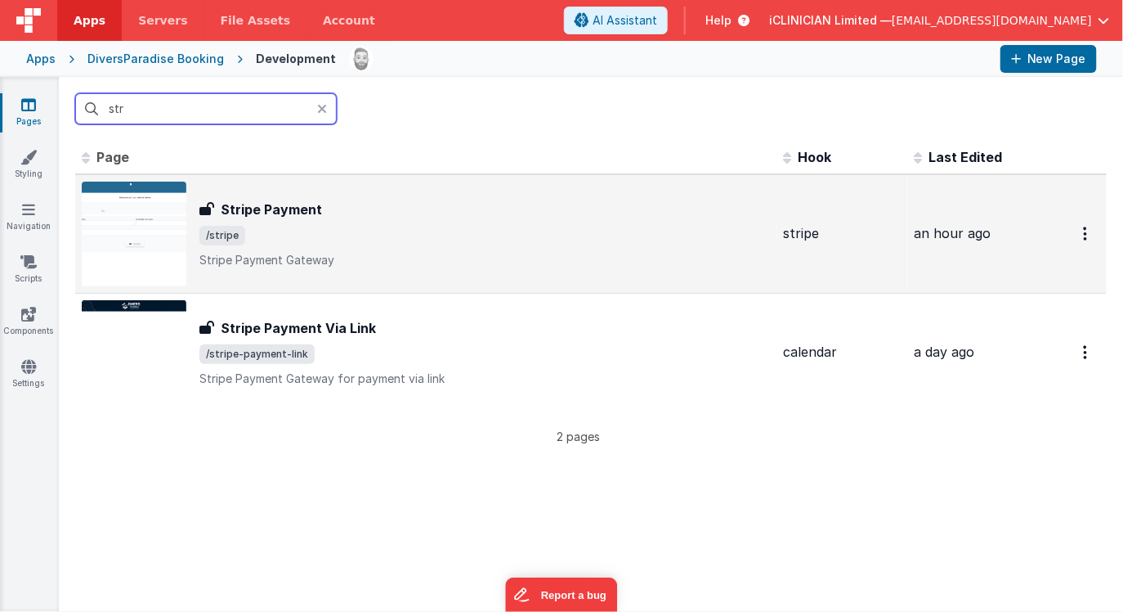
type input "str"
click at [307, 229] on span "/stripe" at bounding box center [484, 236] width 571 height 20
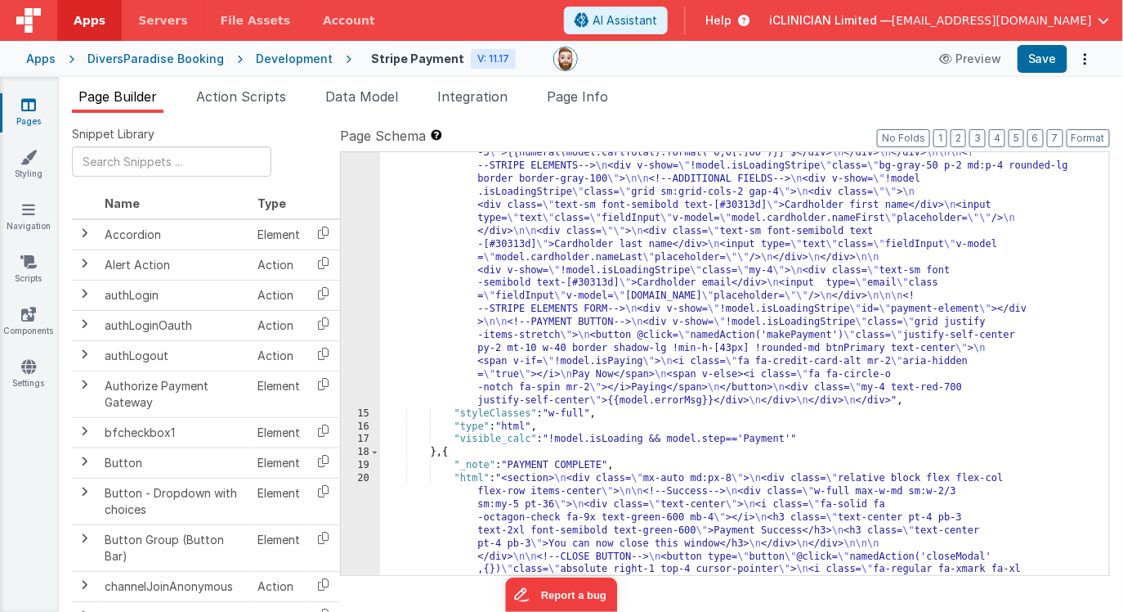
scroll to position [409, 0]
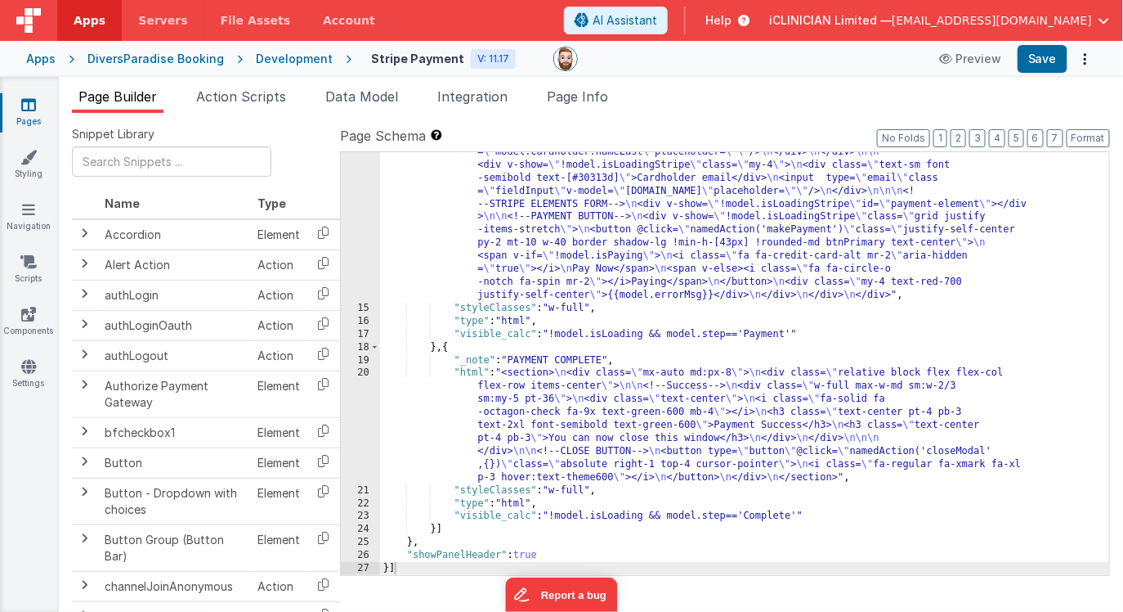
click at [573, 254] on div ""html" : "<div class= \" relative \" > \n\n <h3 v-show= \" !model.isLoadingStri…" at bounding box center [745, 325] width 730 height 826
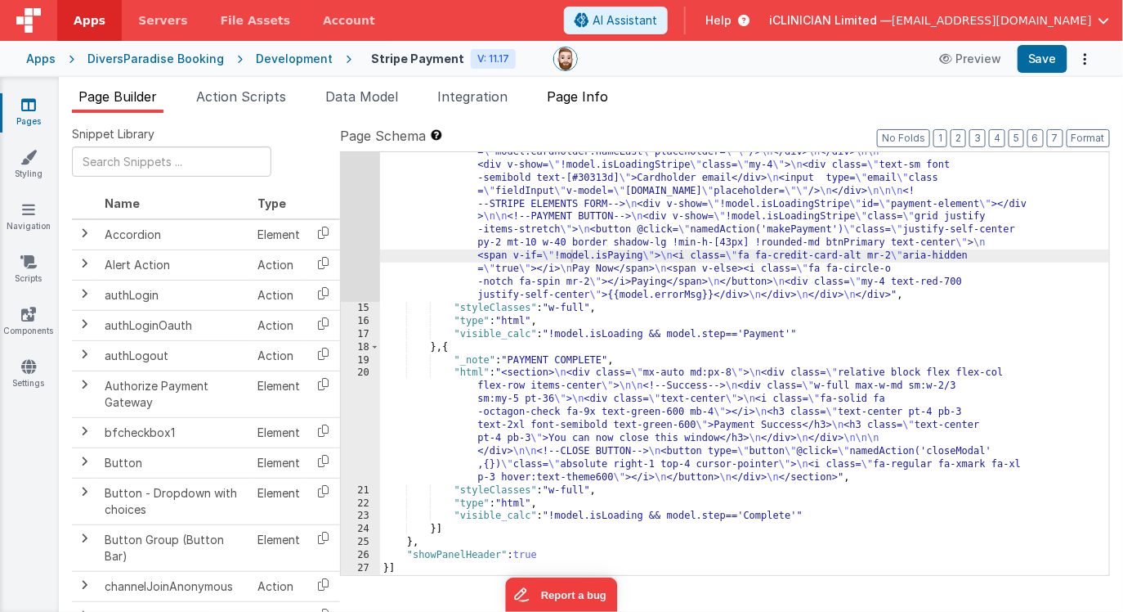
click at [572, 104] on li "Page Info" at bounding box center [577, 100] width 74 height 26
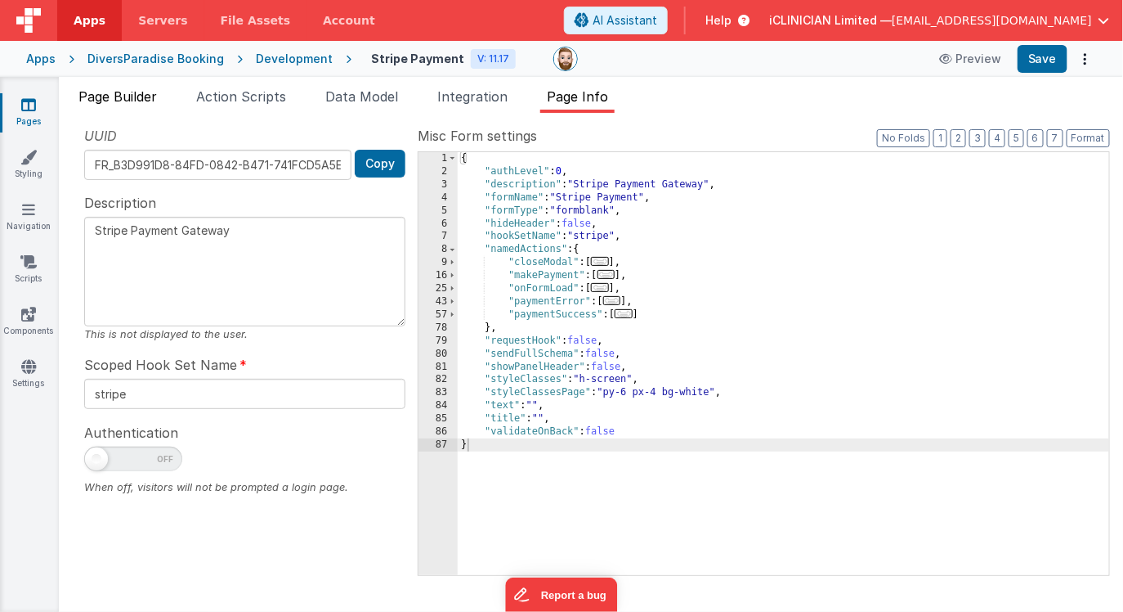
click at [126, 100] on span "Page Builder" at bounding box center [117, 96] width 78 height 16
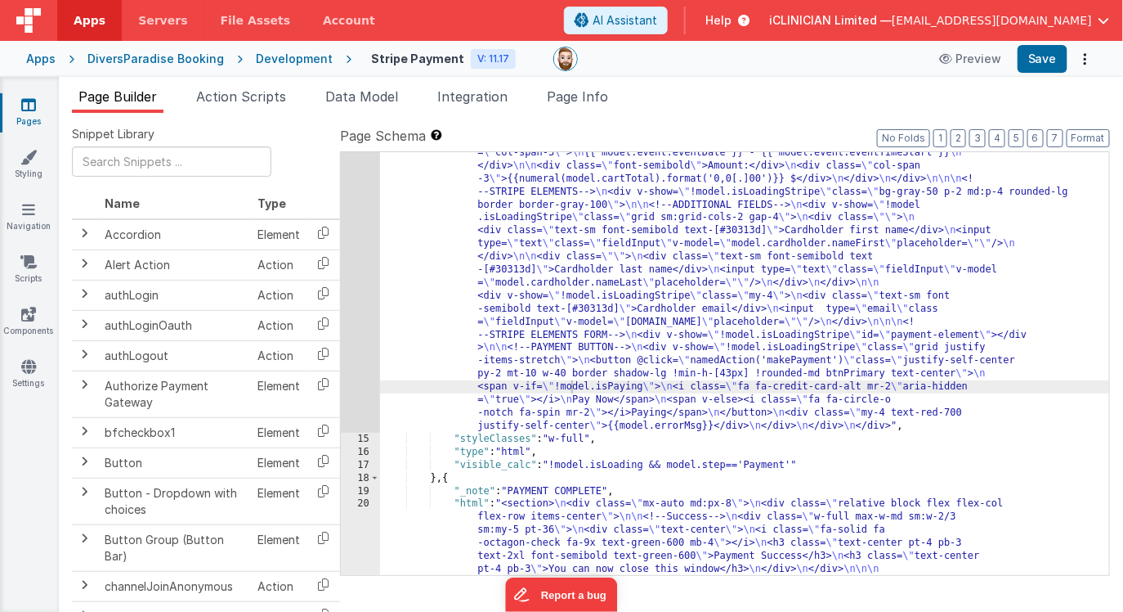
scroll to position [279, 0]
click at [530, 261] on div ""html" : "<div class= \" relative \" > \n\n <h3 v-show= \" !model.isLoadingStri…" at bounding box center [745, 508] width 730 height 930
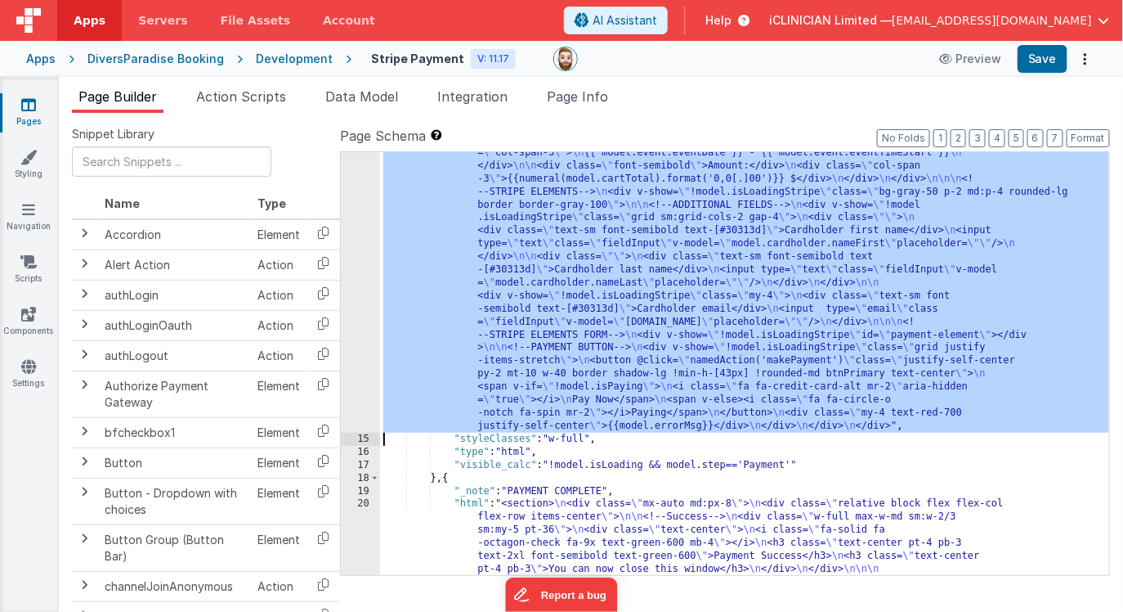
click at [355, 267] on div "14" at bounding box center [360, 238] width 39 height 390
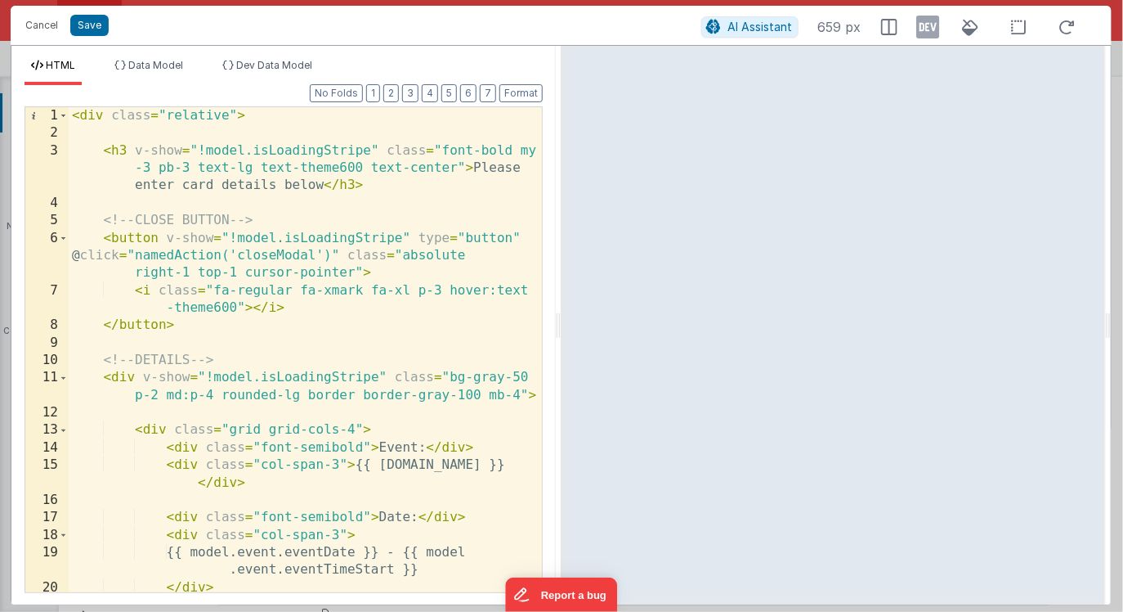
click at [379, 353] on div "< div class = "relative" > < h3 v-show = "!model.isLoadingStripe" class = "font…" at bounding box center [306, 367] width 474 height 520
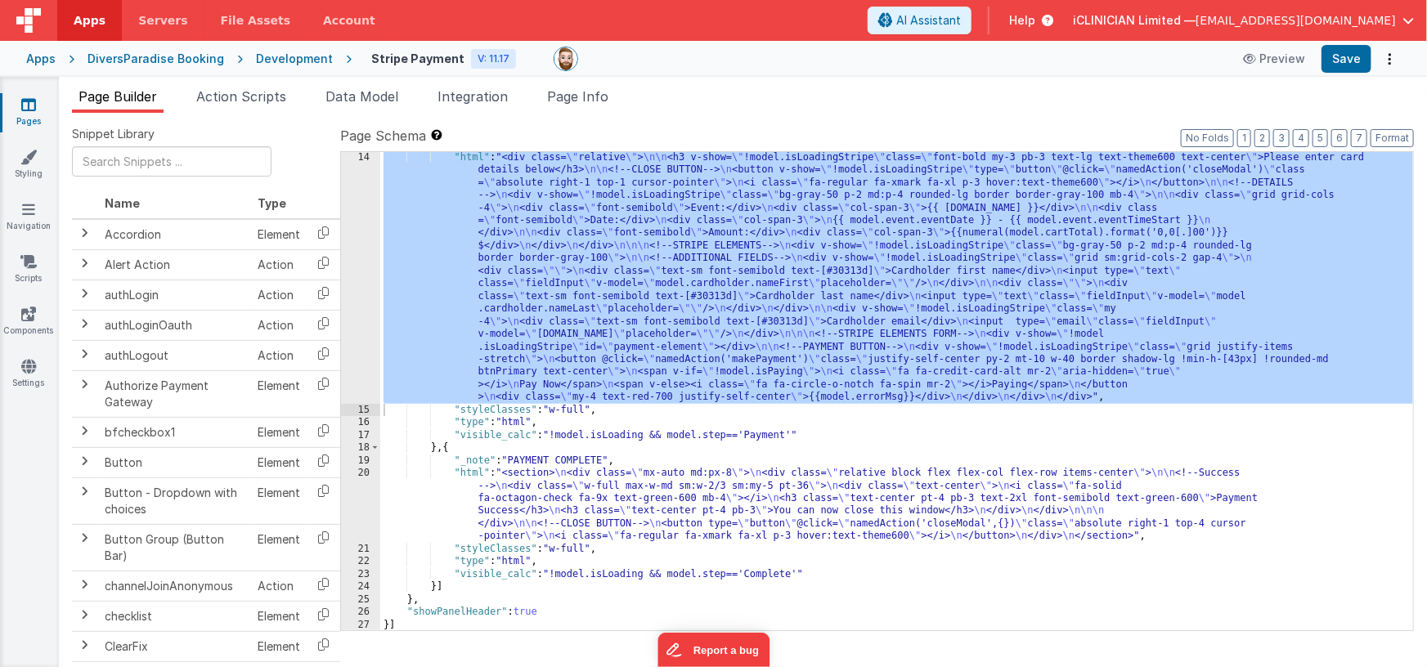
scroll to position [164, 0]
click at [1123, 93] on ul "Page Builder Action Scripts Data Model Integration Page Info" at bounding box center [743, 100] width 1368 height 26
click at [28, 101] on icon at bounding box center [28, 104] width 15 height 16
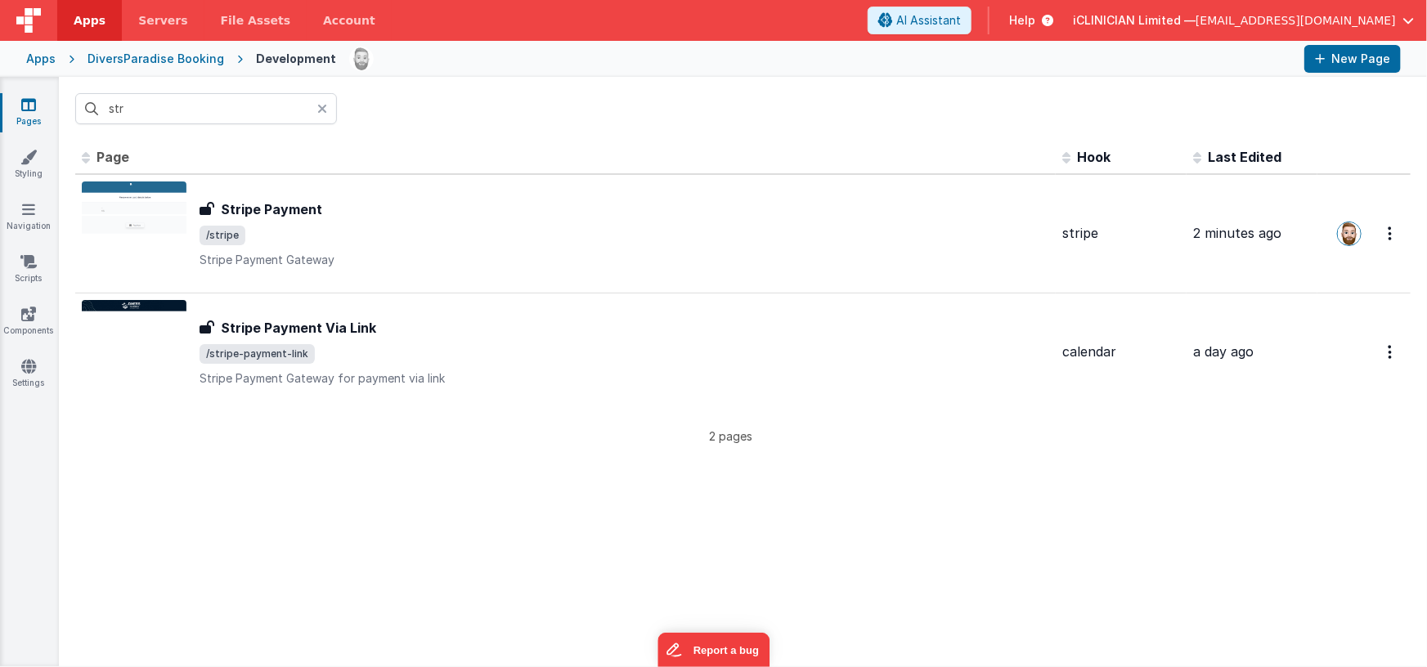
click at [326, 105] on icon at bounding box center [322, 108] width 10 height 13
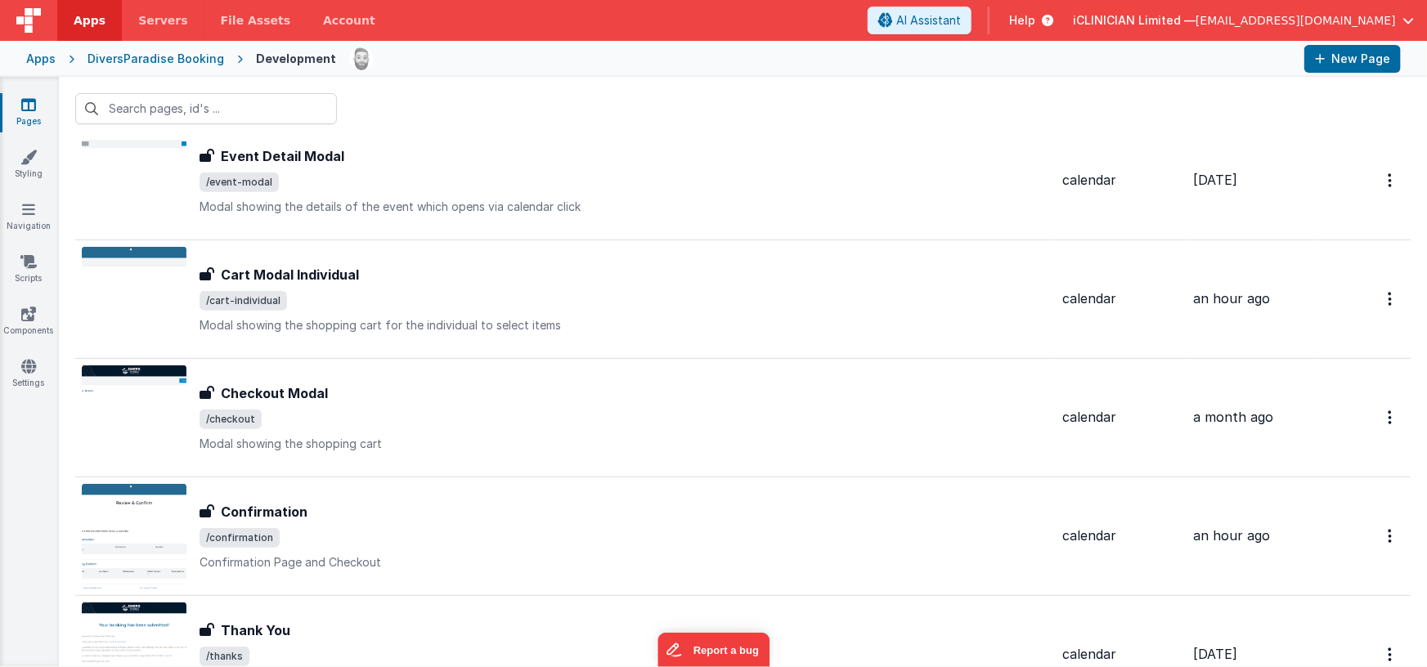
scroll to position [455, 0]
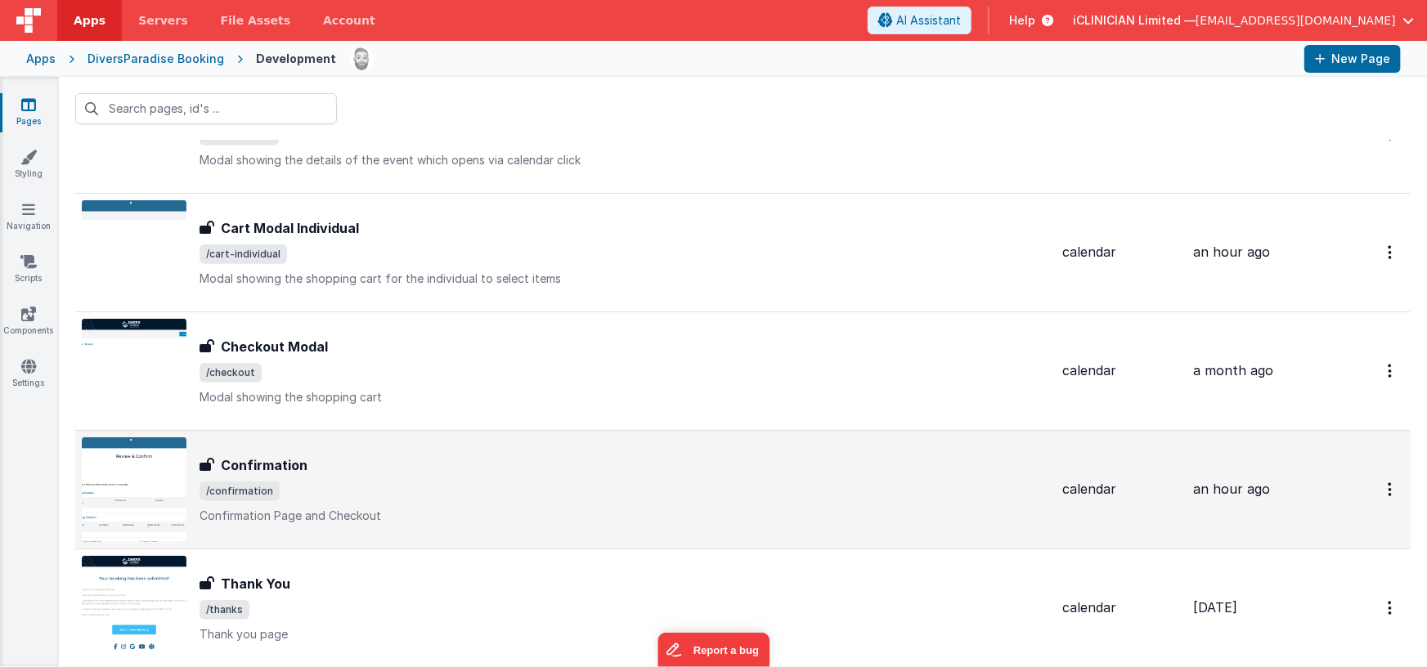
click at [328, 467] on div "Confirmation" at bounding box center [623, 465] width 849 height 20
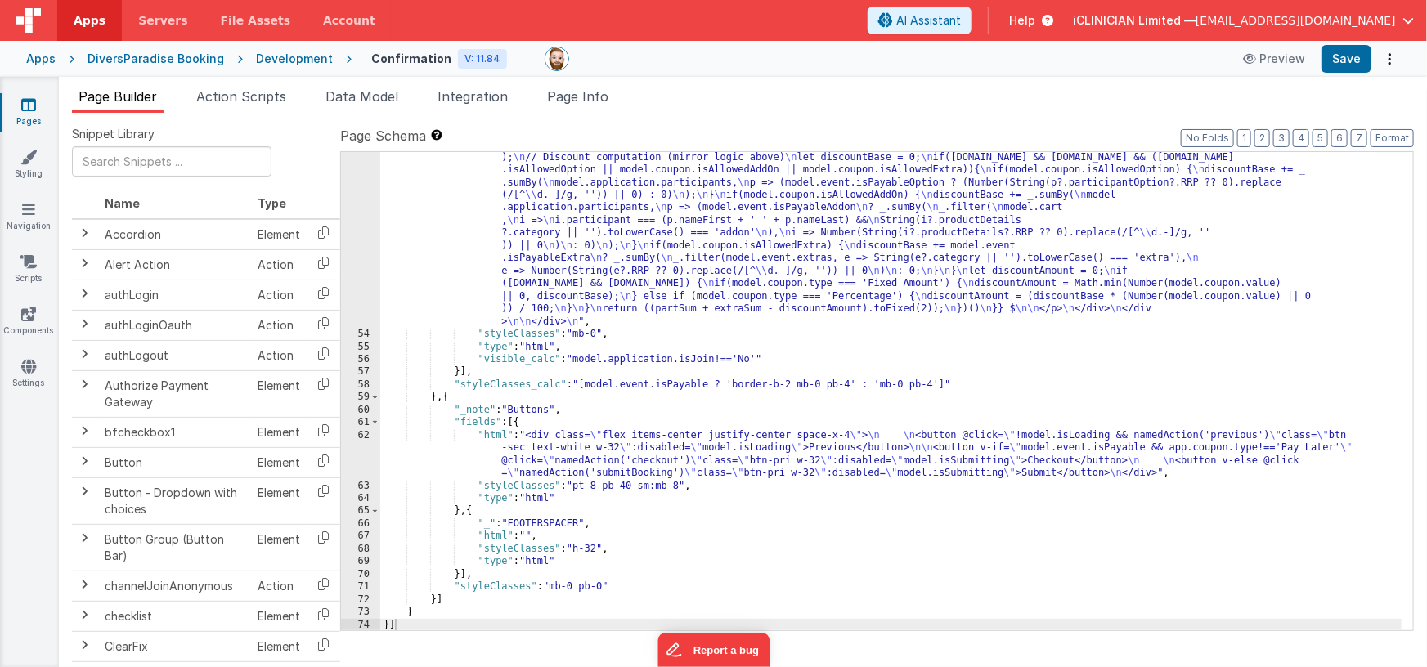
scroll to position [2010, 0]
